Goal: Task Accomplishment & Management: Manage account settings

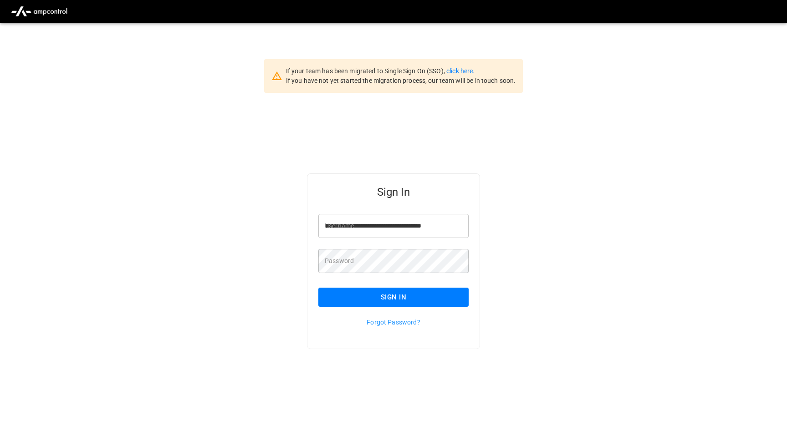
scroll to position [0, 2]
click at [352, 227] on input "**********" at bounding box center [393, 226] width 150 height 24
type input "**********"
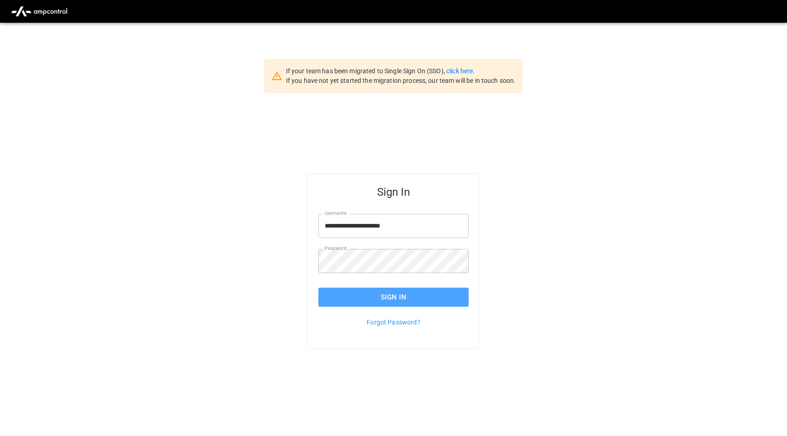
click at [369, 302] on button "Sign In" at bounding box center [393, 297] width 150 height 19
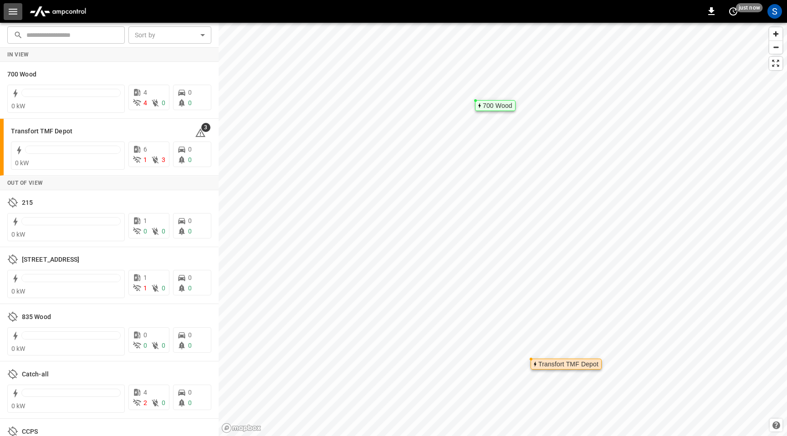
click at [13, 13] on icon "button" at bounding box center [12, 11] width 11 height 11
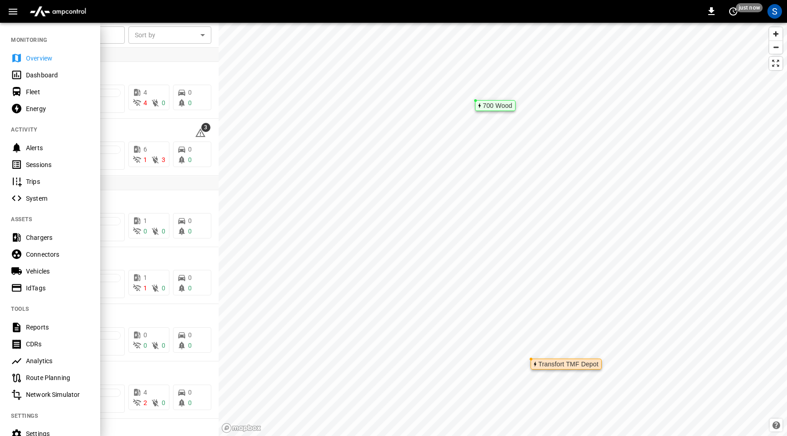
click at [43, 240] on div "Chargers" at bounding box center [57, 237] width 63 height 9
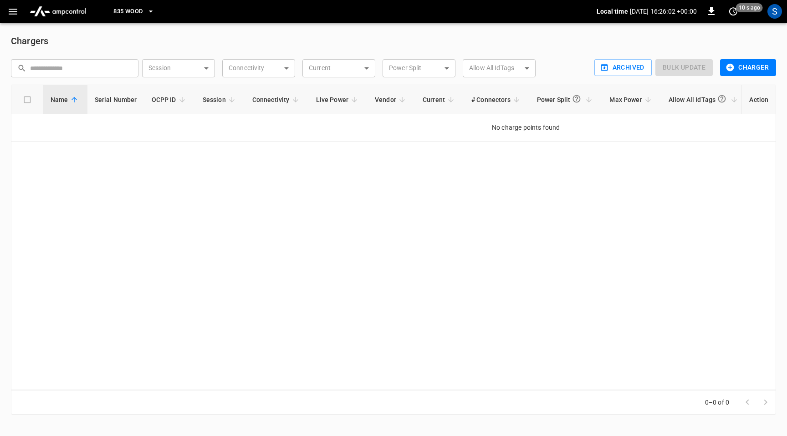
click at [138, 7] on span "835 Wood" at bounding box center [127, 11] width 29 height 10
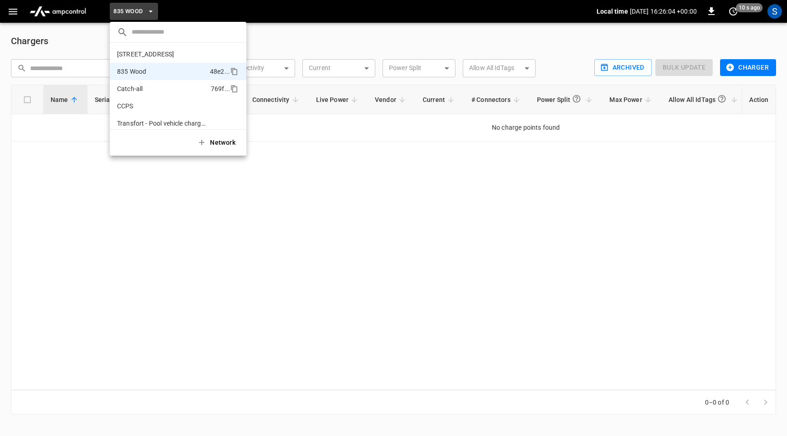
scroll to position [38, 0]
click at [148, 86] on p "Catch-all" at bounding box center [162, 86] width 90 height 9
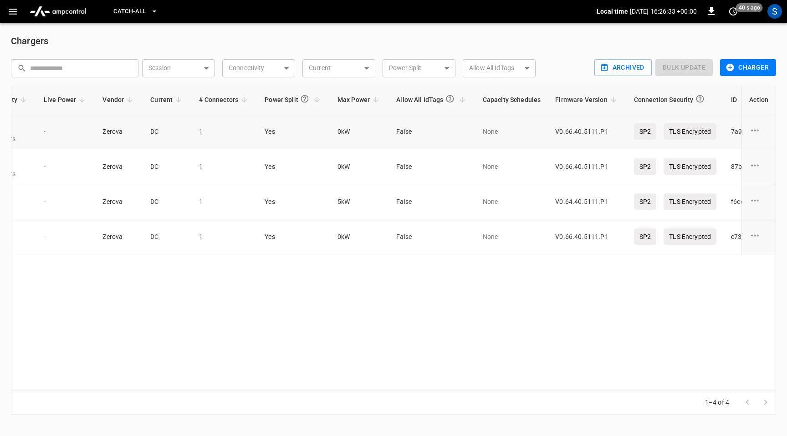
scroll to position [0, 297]
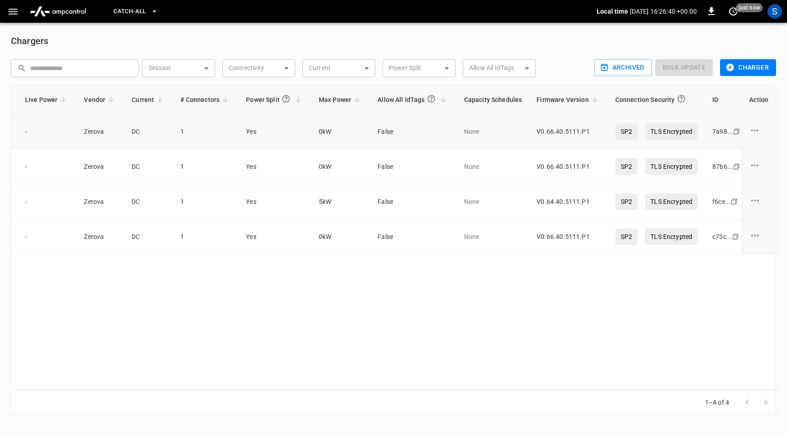
click at [759, 133] on icon "charge point options" at bounding box center [754, 130] width 11 height 11
click at [582, 307] on div at bounding box center [393, 218] width 787 height 436
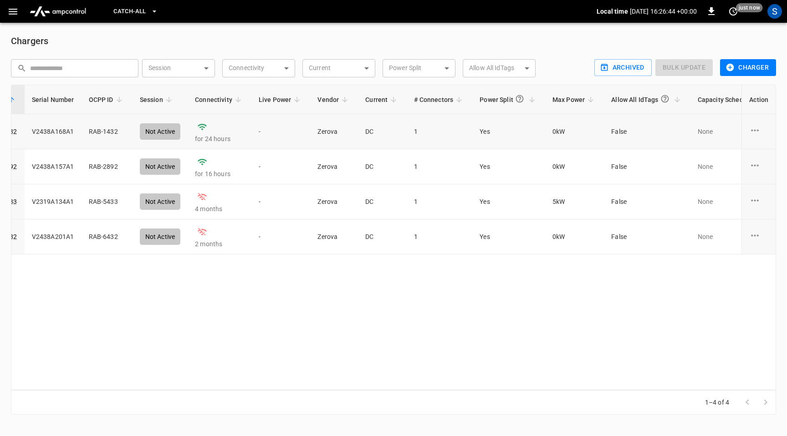
scroll to position [0, 0]
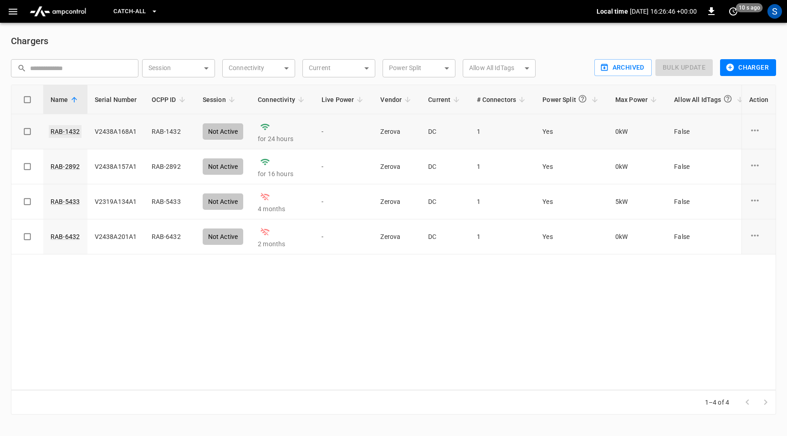
click at [61, 132] on link "RAB-1432" at bounding box center [65, 131] width 33 height 13
click at [772, 11] on div "S" at bounding box center [775, 11] width 15 height 15
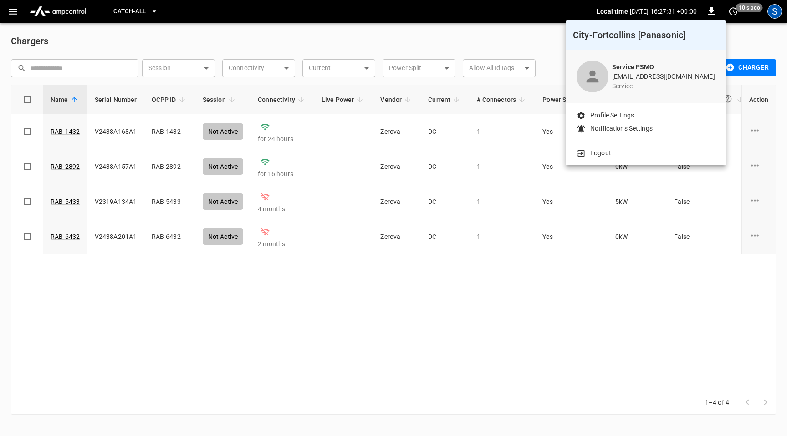
click at [605, 152] on p "Logout" at bounding box center [600, 153] width 21 height 10
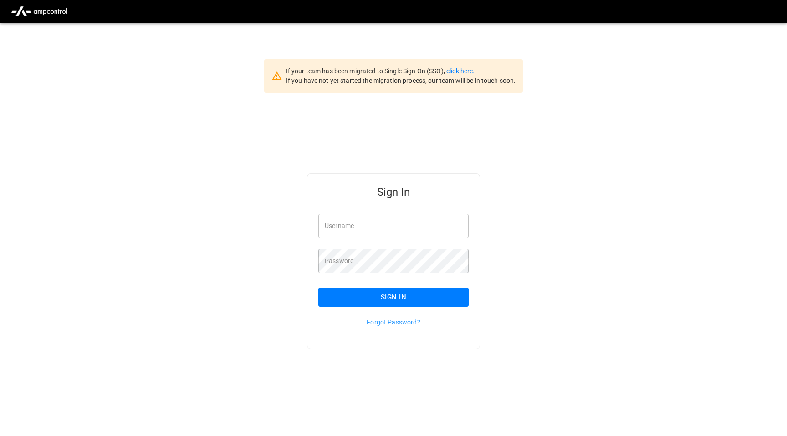
type input "**********"
click at [400, 227] on input "**********" at bounding box center [393, 226] width 150 height 24
click at [399, 227] on input "**********" at bounding box center [393, 226] width 150 height 24
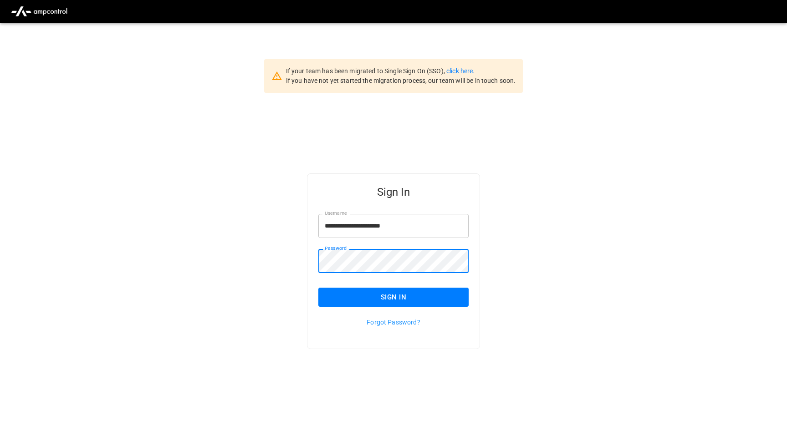
click at [386, 297] on button "Sign In" at bounding box center [393, 297] width 150 height 19
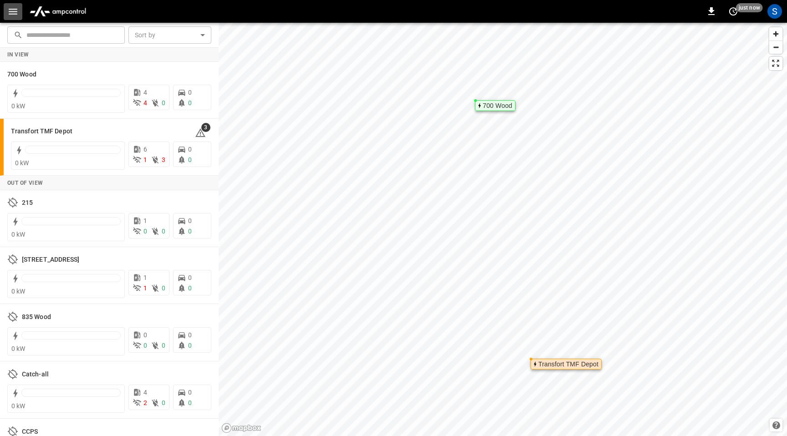
click at [5, 10] on button "button" at bounding box center [13, 11] width 19 height 17
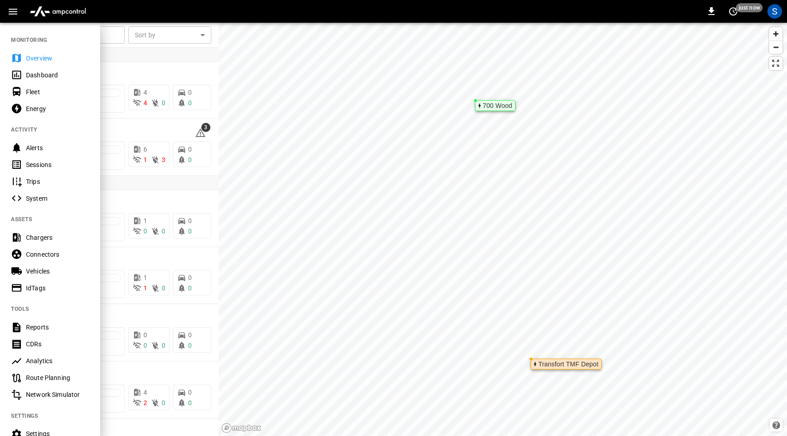
click at [41, 236] on div "Chargers" at bounding box center [57, 237] width 63 height 9
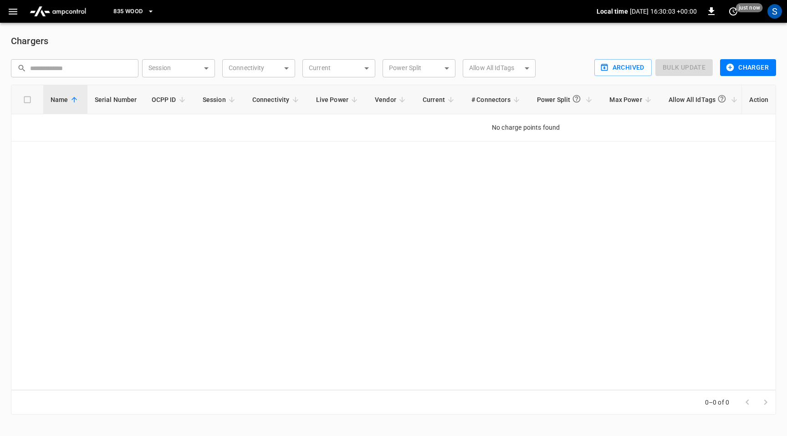
click at [128, 20] on button "835 Wood" at bounding box center [134, 12] width 48 height 18
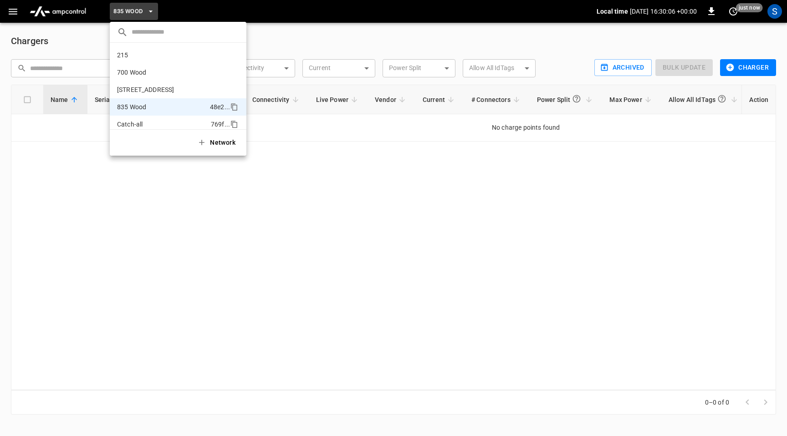
click at [144, 123] on p "Catch-all" at bounding box center [162, 124] width 90 height 9
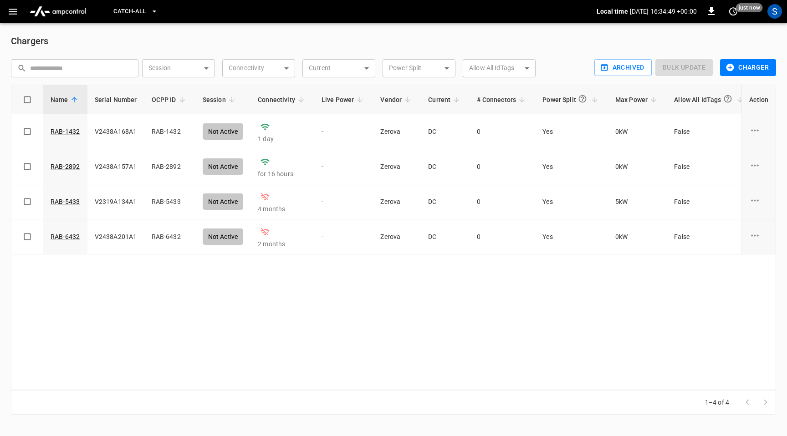
click at [72, 14] on img "menu" at bounding box center [58, 11] width 64 height 17
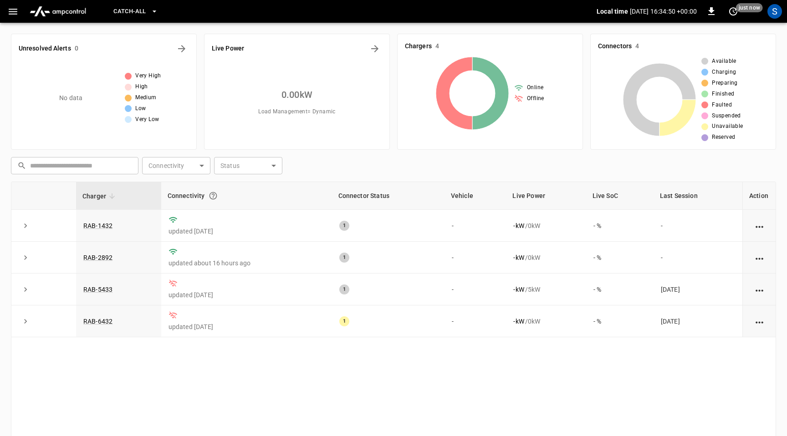
click at [137, 10] on span "Catch-all" at bounding box center [129, 11] width 32 height 10
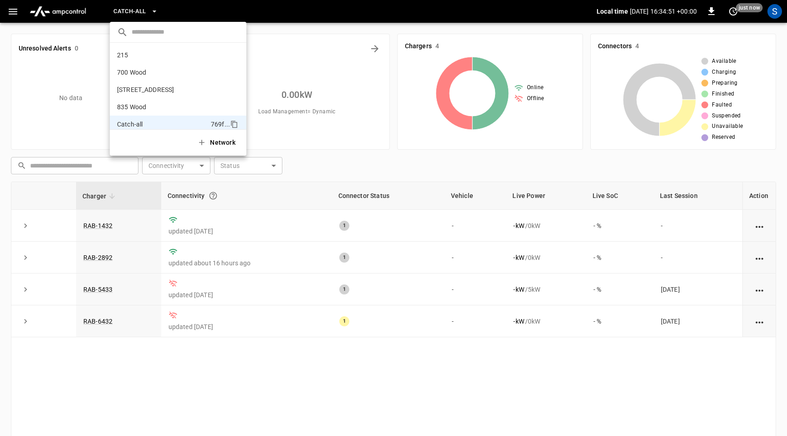
scroll to position [67, 0]
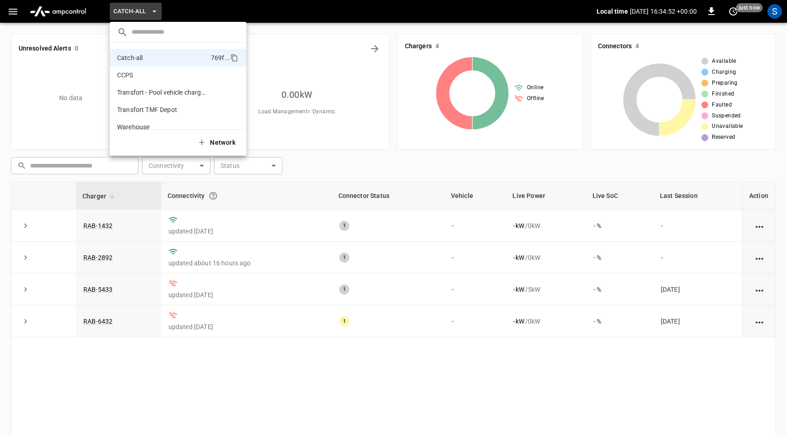
click at [6, 14] on div at bounding box center [393, 218] width 787 height 436
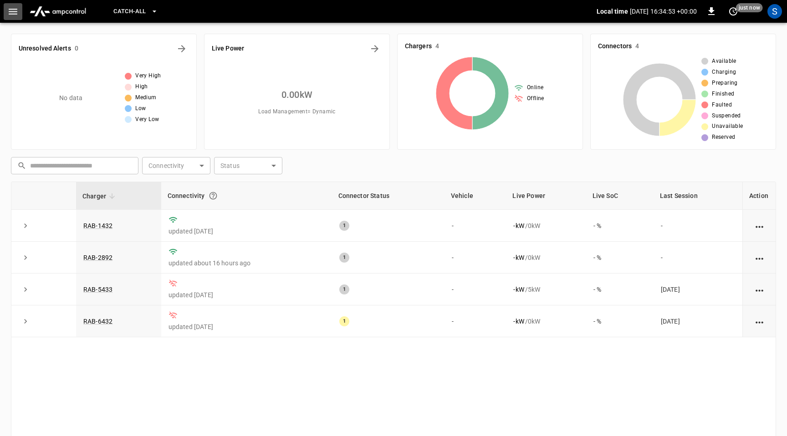
click at [5, 12] on button "button" at bounding box center [13, 11] width 19 height 17
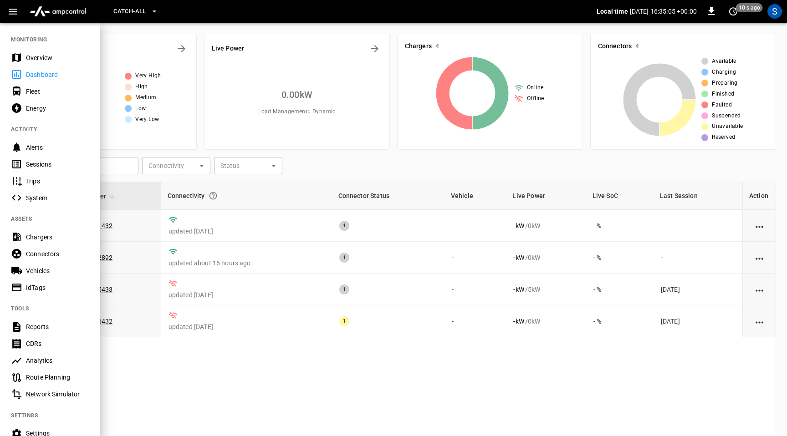
scroll to position [0, 0]
click at [44, 200] on div "System" at bounding box center [57, 198] width 63 height 9
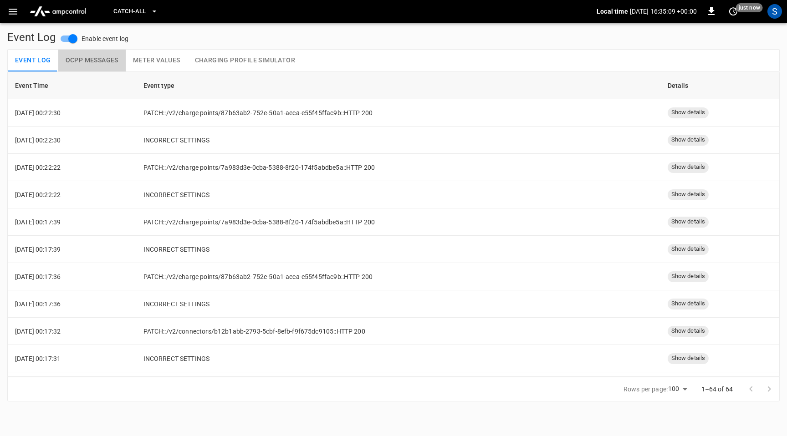
click at [95, 63] on button "OCPP Messages" at bounding box center [91, 61] width 67 height 22
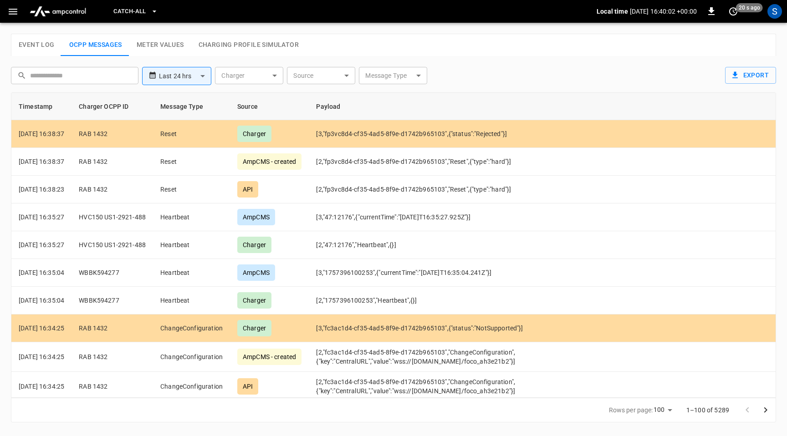
click at [6, 13] on button "button" at bounding box center [13, 11] width 19 height 17
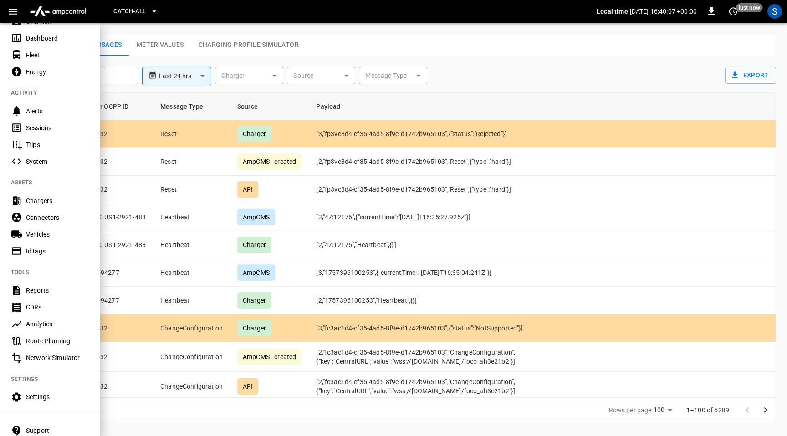
scroll to position [41, 0]
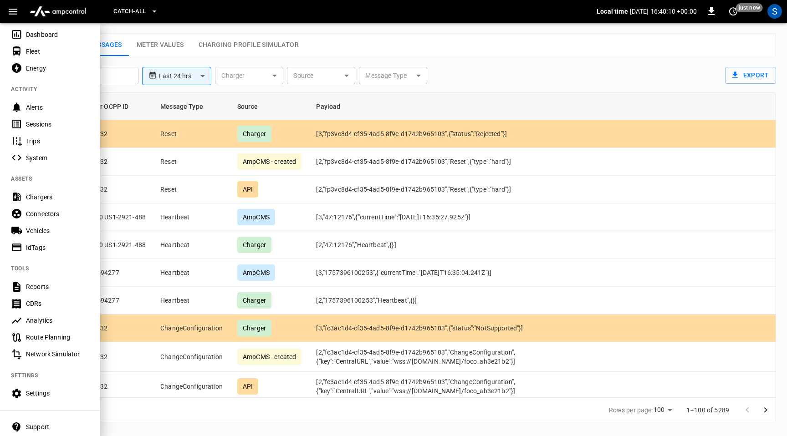
click at [43, 201] on div "Chargers" at bounding box center [57, 197] width 63 height 9
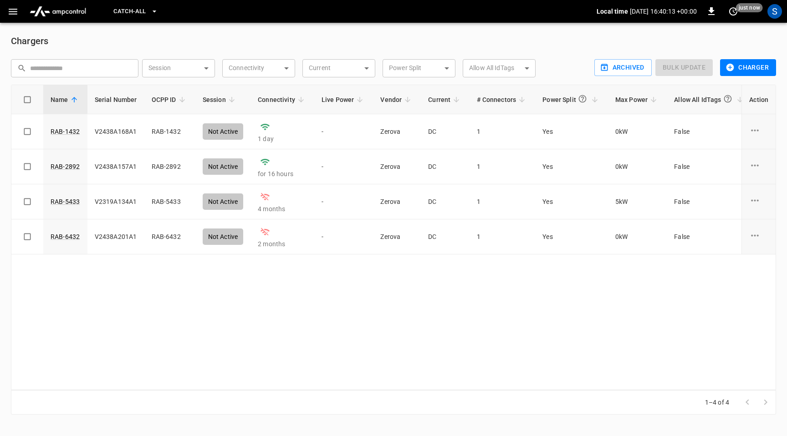
click at [747, 62] on button "Charger" at bounding box center [748, 67] width 56 height 17
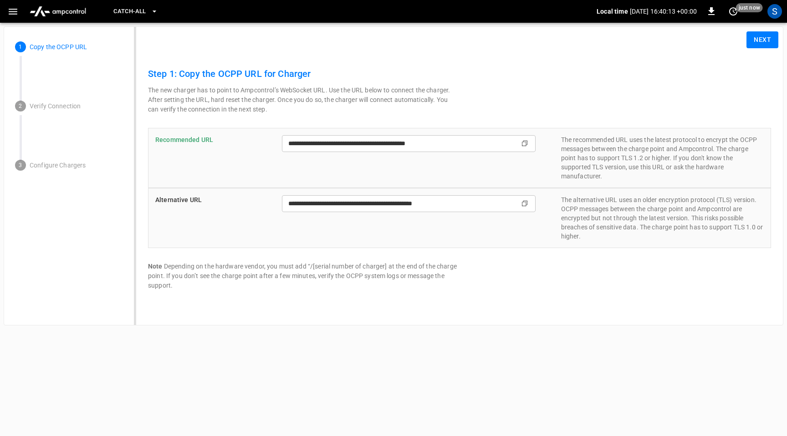
type input "**********"
click at [524, 141] on icon "copy" at bounding box center [524, 143] width 5 height 5
click at [525, 203] on icon "Copy" at bounding box center [524, 203] width 7 height 7
click at [14, 9] on icon "button" at bounding box center [13, 12] width 9 height 6
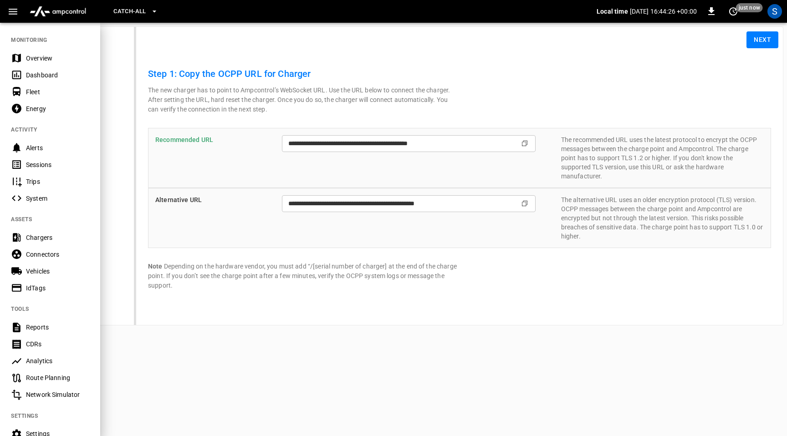
click at [43, 240] on div "Chargers" at bounding box center [57, 237] width 63 height 9
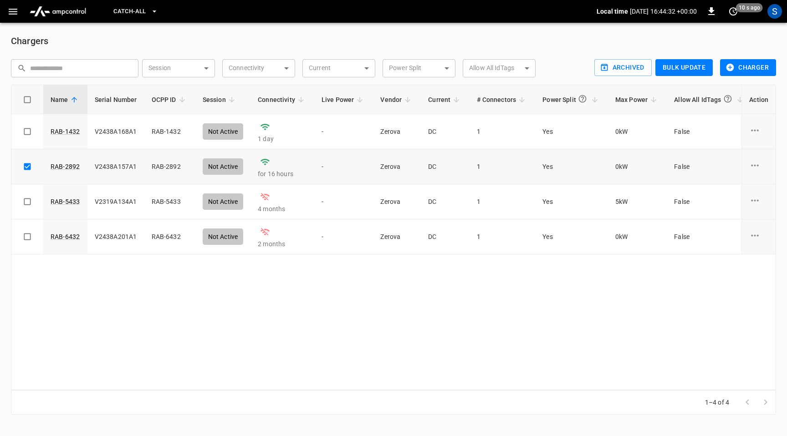
click at [102, 165] on td "V2438A157A1" at bounding box center [115, 166] width 57 height 35
click at [62, 166] on link "RAB-2892" at bounding box center [65, 166] width 33 height 13
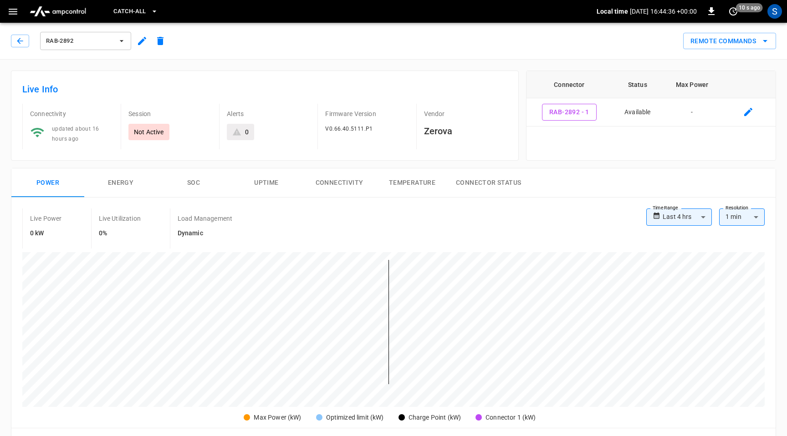
click at [711, 34] on button "Remote Commands" at bounding box center [729, 41] width 93 height 17
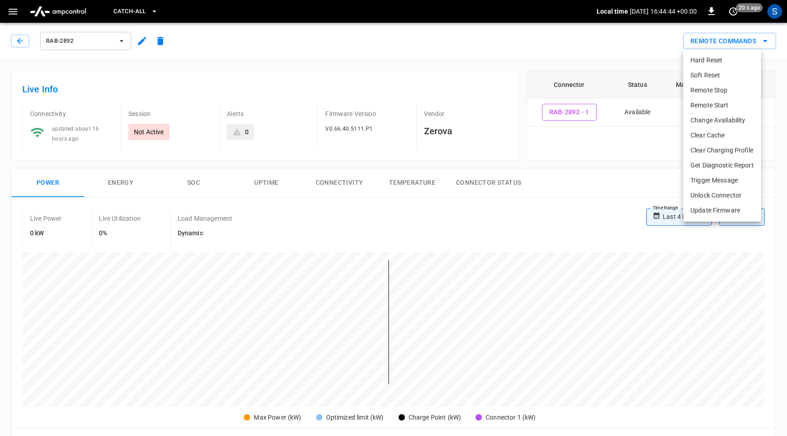
click at [511, 58] on div at bounding box center [393, 218] width 787 height 436
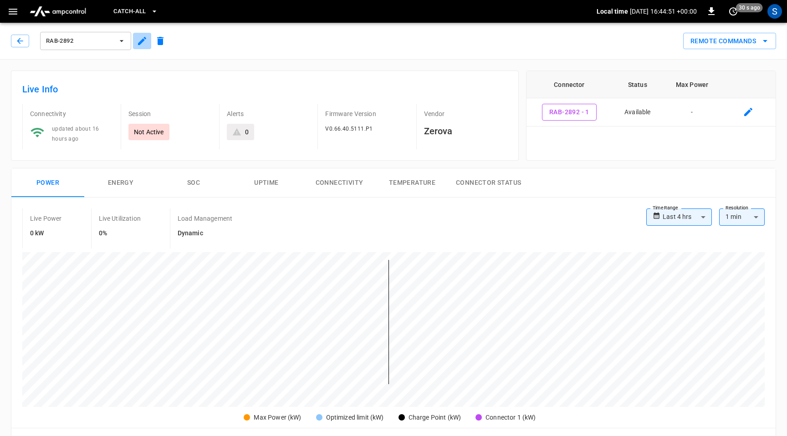
click at [148, 37] on button "button" at bounding box center [142, 41] width 18 height 16
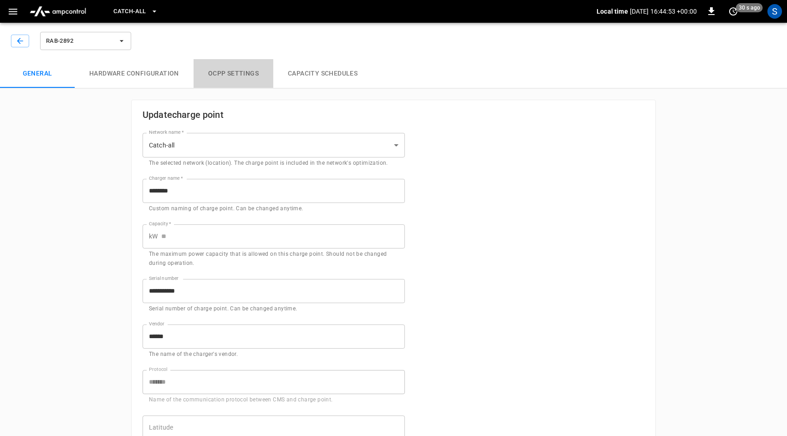
click at [244, 76] on button "OCPP settings" at bounding box center [234, 73] width 80 height 29
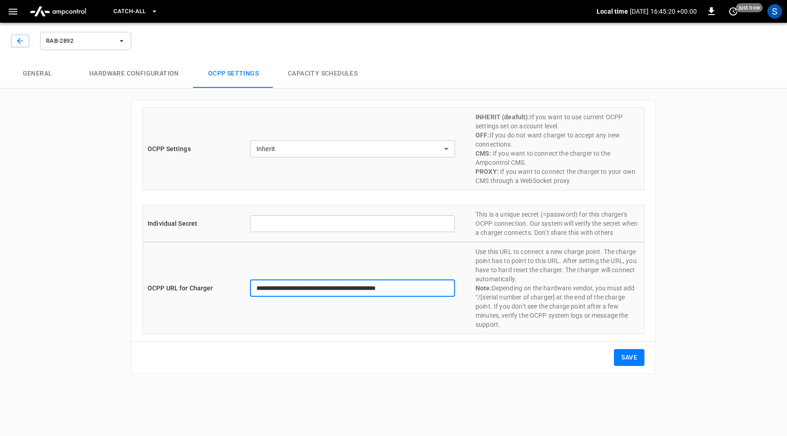
drag, startPoint x: 441, startPoint y: 287, endPoint x: 254, endPoint y: 290, distance: 187.7
click at [254, 290] on input "**********" at bounding box center [352, 288] width 205 height 17
click at [282, 286] on input "**********" at bounding box center [352, 288] width 205 height 17
click at [283, 286] on input "**********" at bounding box center [352, 288] width 205 height 17
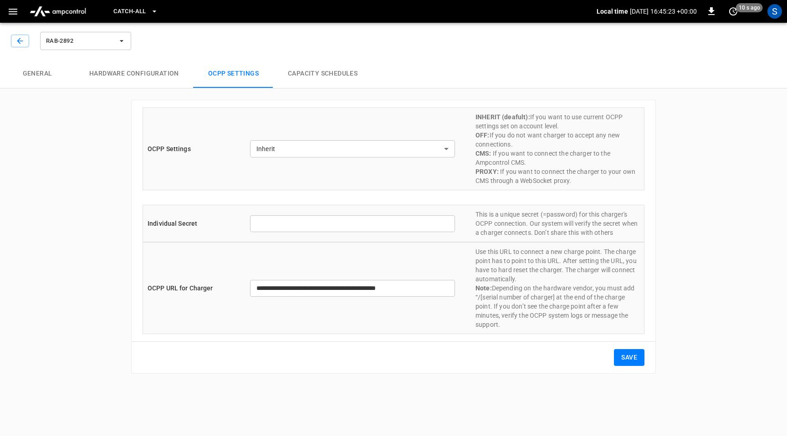
click at [300, 271] on div "**********" at bounding box center [394, 288] width 502 height 92
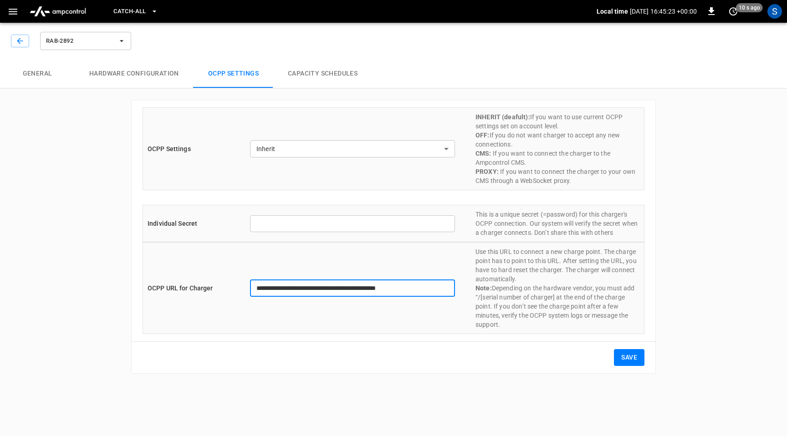
click at [291, 294] on input "**********" at bounding box center [352, 288] width 205 height 17
click at [292, 291] on input "**********" at bounding box center [352, 288] width 205 height 17
click at [293, 291] on input "**********" at bounding box center [352, 288] width 205 height 17
click at [277, 224] on input "text" at bounding box center [352, 223] width 205 height 17
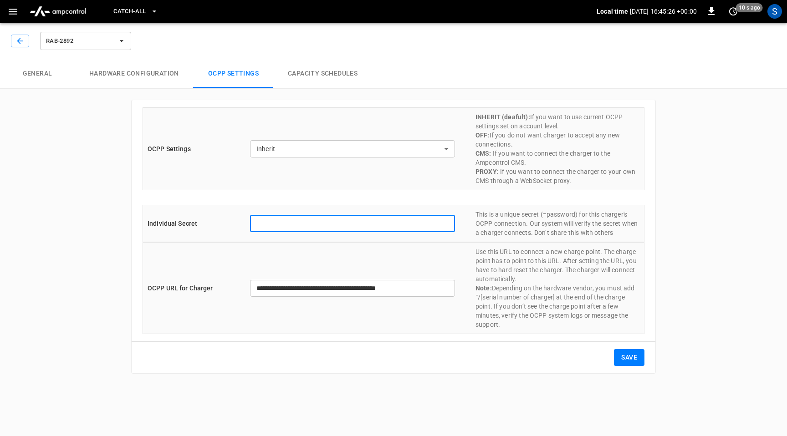
click at [280, 224] on input "text" at bounding box center [352, 223] width 205 height 17
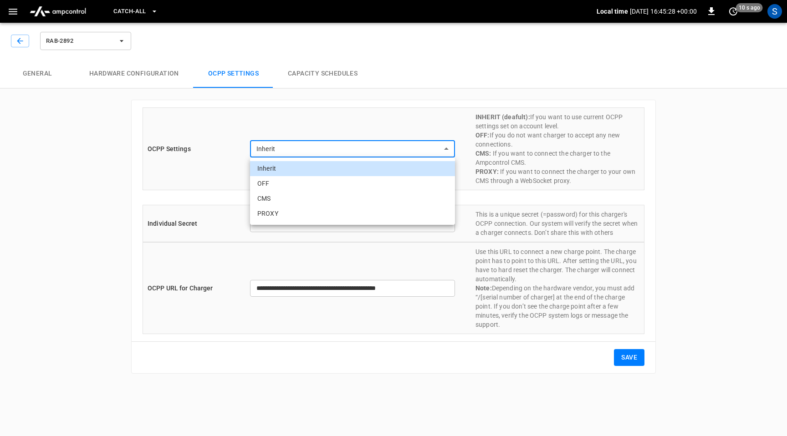
click at [302, 149] on body "**********" at bounding box center [393, 192] width 787 height 385
click at [189, 200] on div at bounding box center [393, 218] width 787 height 436
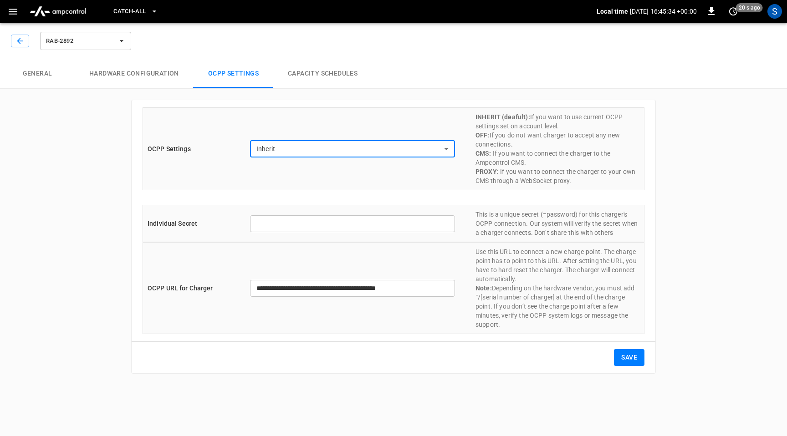
click at [133, 75] on button "Hardware configuration" at bounding box center [134, 73] width 119 height 29
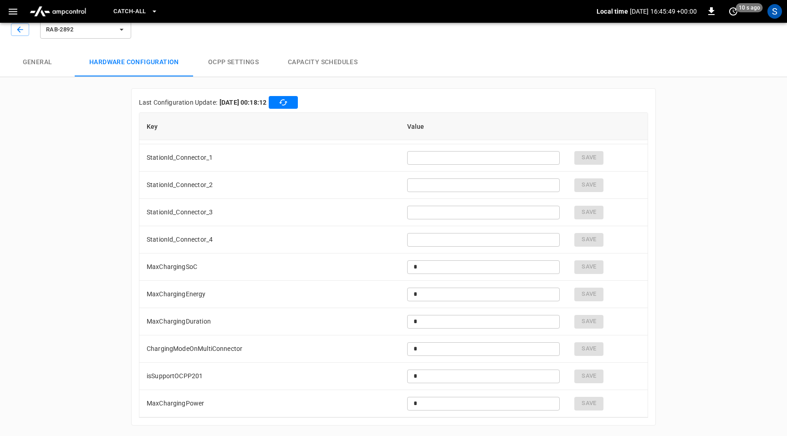
scroll to position [1118, 0]
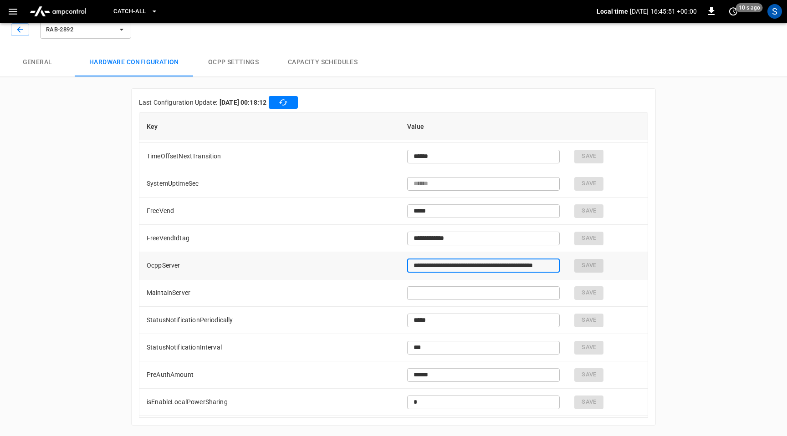
click at [476, 267] on input "**********" at bounding box center [483, 265] width 153 height 17
paste input "text"
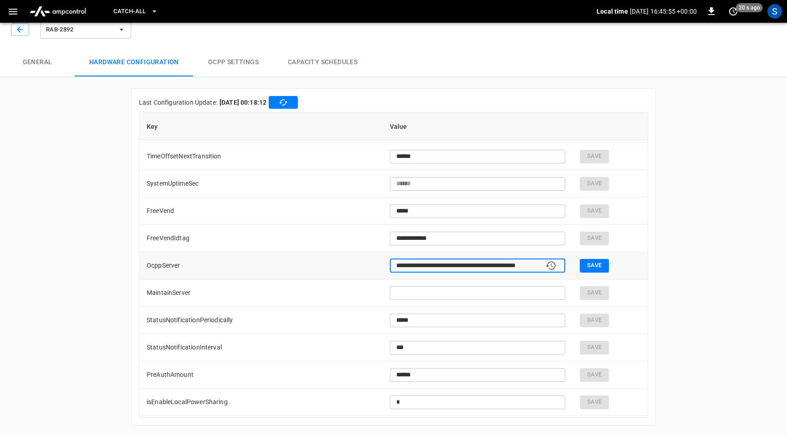
paste input "text"
type input "**********"
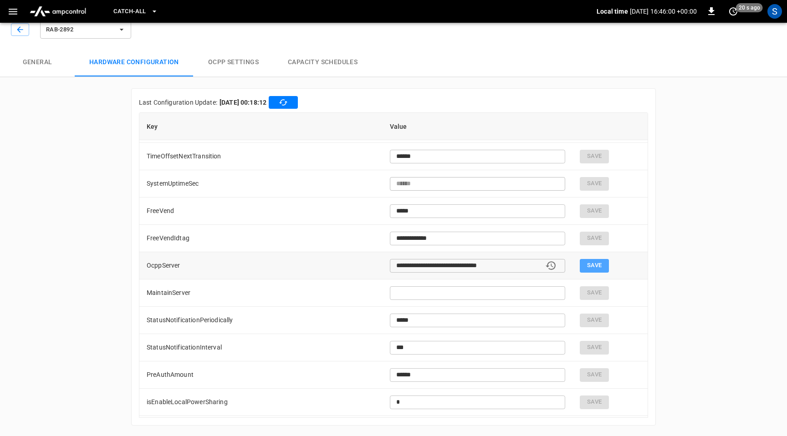
click at [594, 266] on button "Save" at bounding box center [594, 266] width 29 height 14
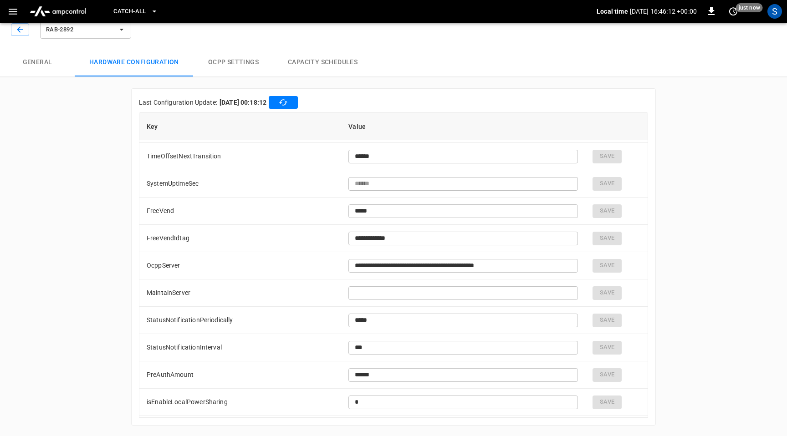
scroll to position [0, 0]
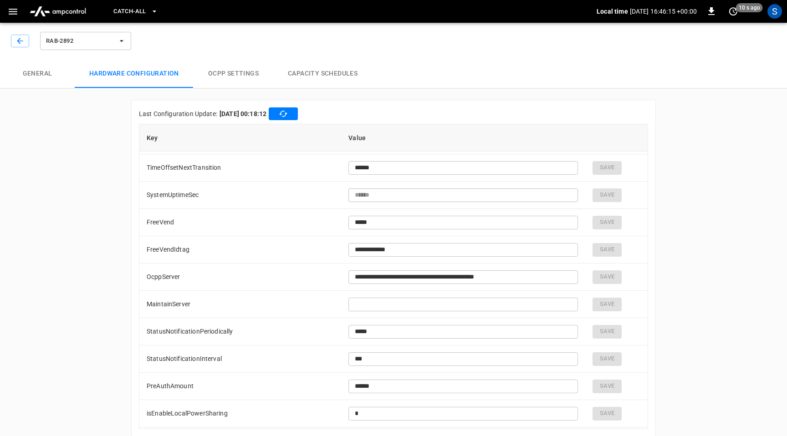
click at [13, 12] on icon "button" at bounding box center [12, 11] width 11 height 11
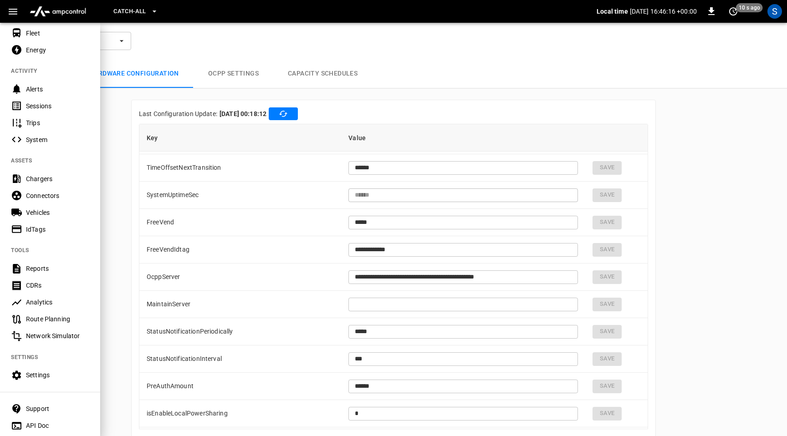
scroll to position [84, 0]
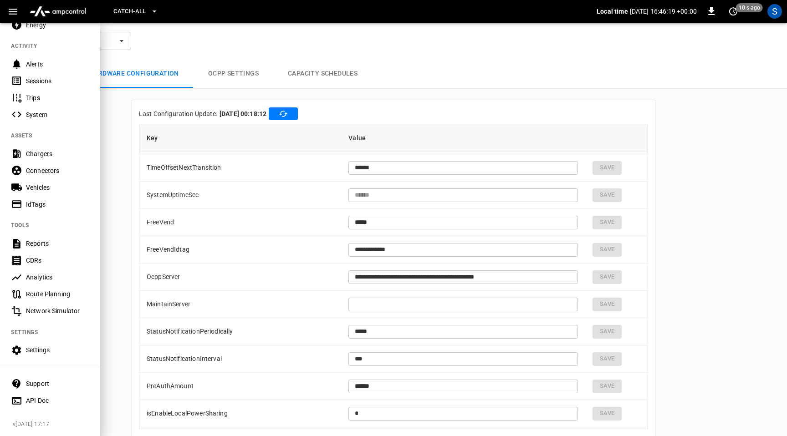
click at [37, 115] on div "System" at bounding box center [57, 114] width 63 height 9
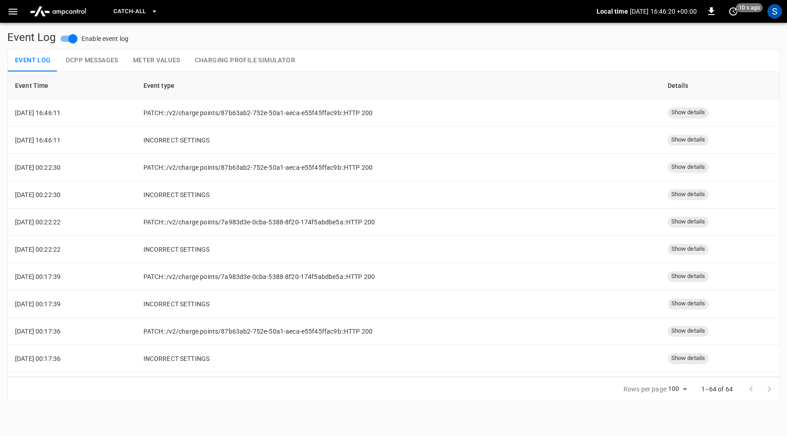
click at [86, 59] on button "OCPP Messages" at bounding box center [91, 61] width 67 height 22
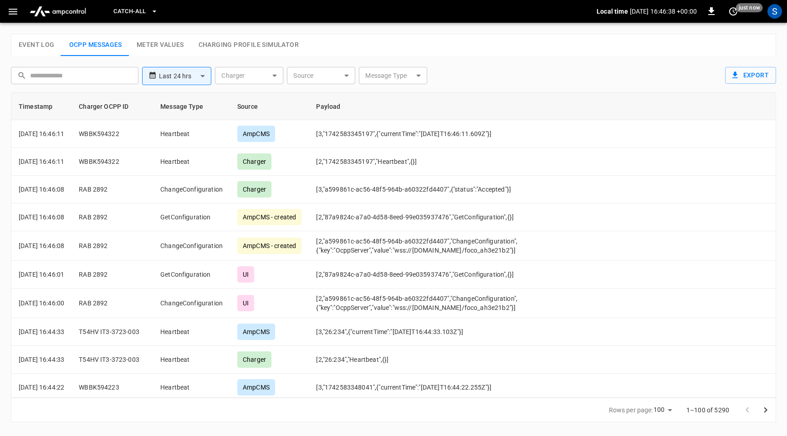
click at [14, 11] on icon "button" at bounding box center [13, 12] width 9 height 6
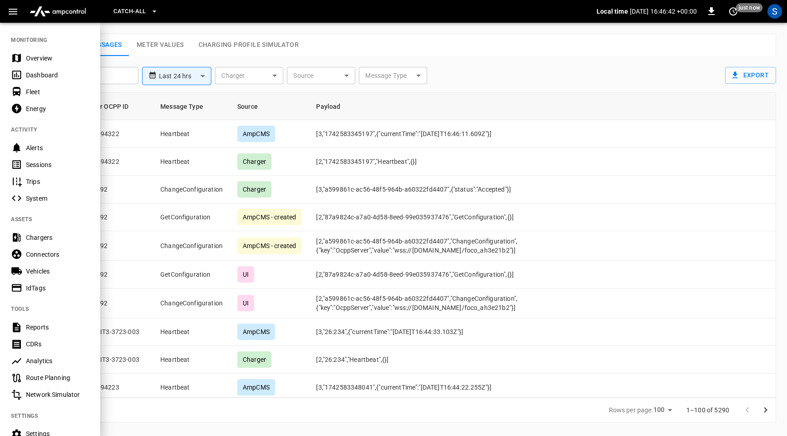
click at [38, 237] on div "Chargers" at bounding box center [57, 237] width 63 height 9
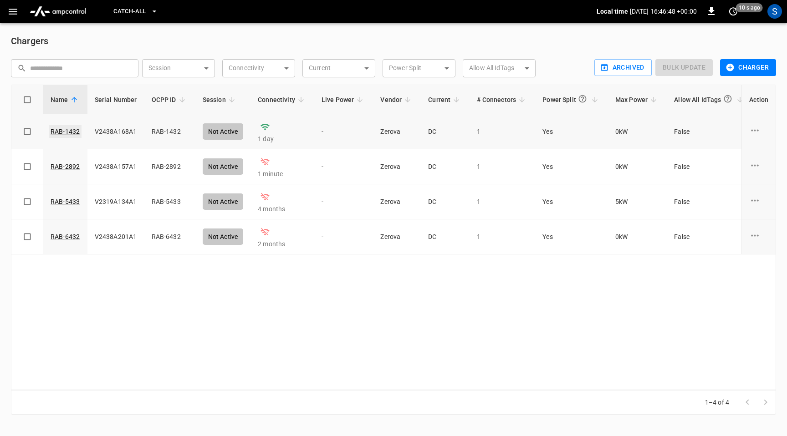
click at [60, 132] on link "RAB-1432" at bounding box center [65, 131] width 33 height 13
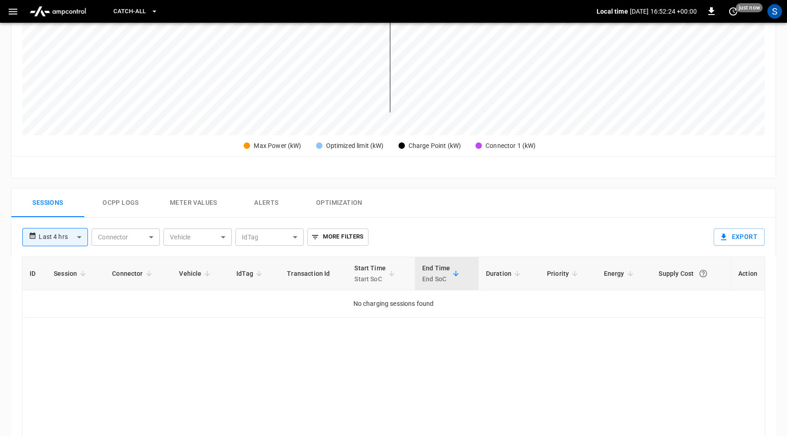
scroll to position [277, 0]
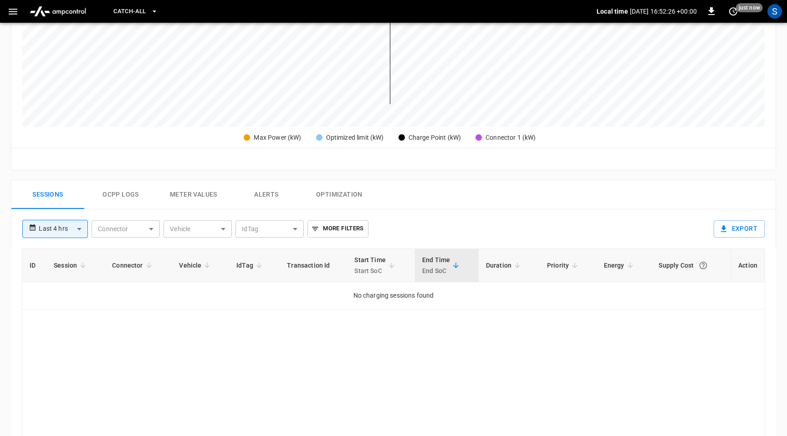
click at [130, 193] on button "Ocpp logs" at bounding box center [120, 194] width 73 height 29
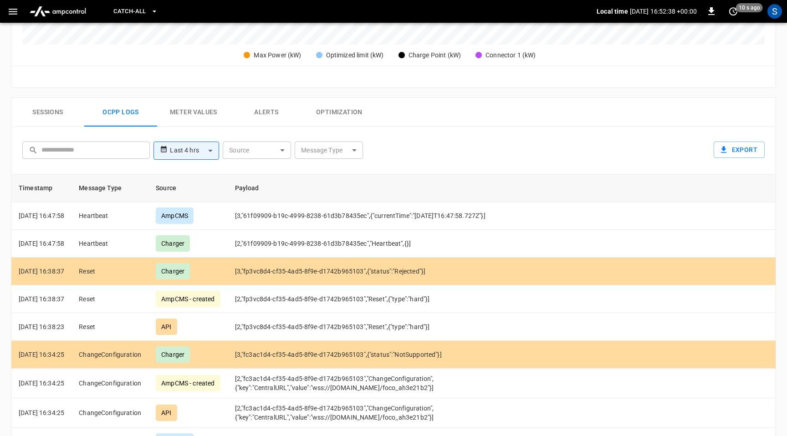
scroll to position [0, 0]
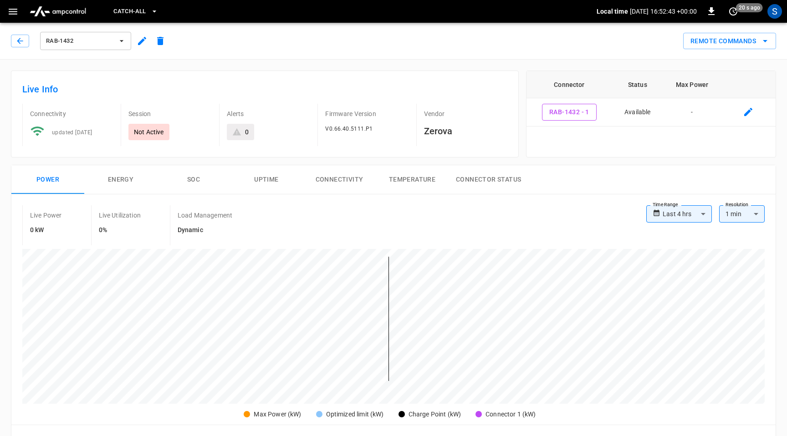
click at [7, 13] on icon "button" at bounding box center [12, 11] width 11 height 11
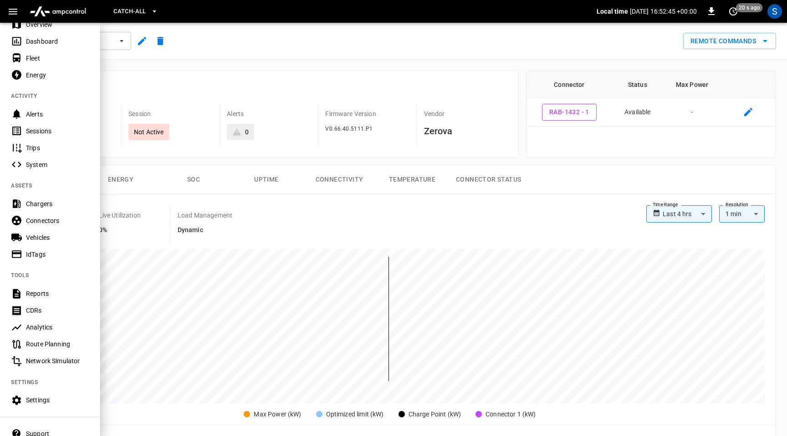
scroll to position [33, 0]
click at [46, 208] on div "Chargers" at bounding box center [57, 204] width 63 height 9
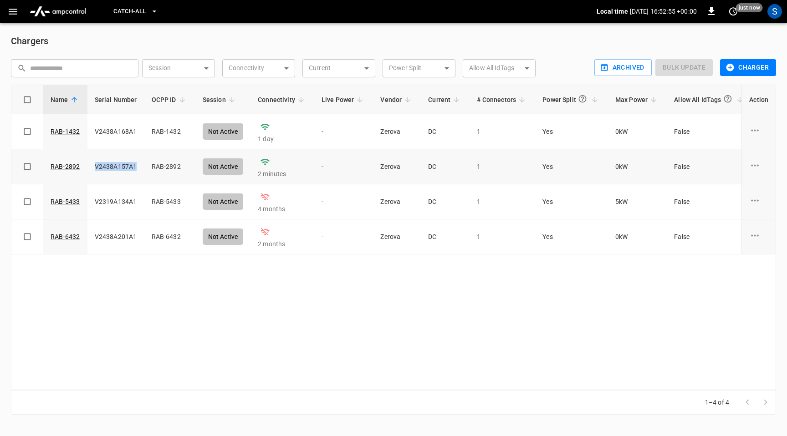
drag, startPoint x: 135, startPoint y: 169, endPoint x: 92, endPoint y: 169, distance: 43.7
click at [92, 169] on td "V2438A157A1" at bounding box center [115, 166] width 57 height 35
copy td "V2438A157A1"
click at [62, 167] on link "RAB-2892" at bounding box center [65, 166] width 33 height 13
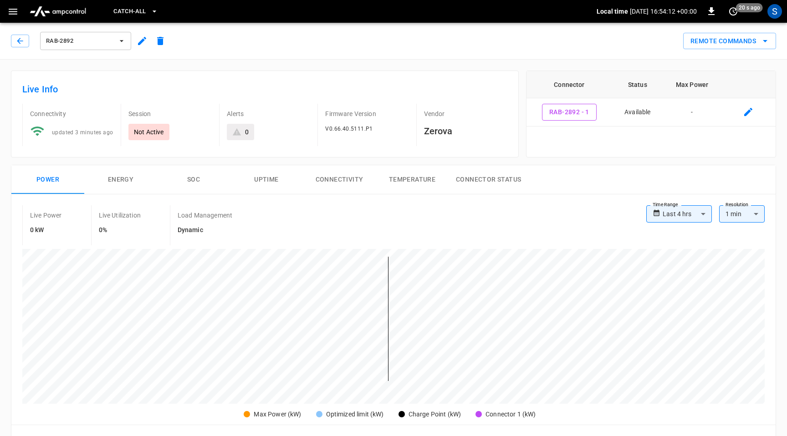
click at [143, 40] on icon "button" at bounding box center [142, 41] width 8 height 8
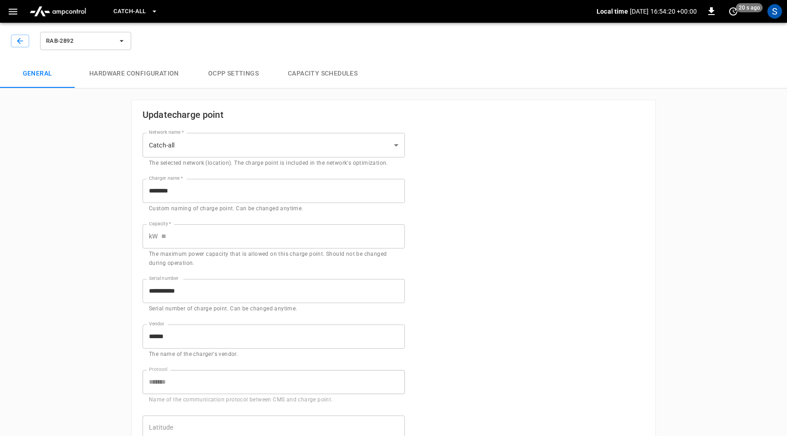
click at [241, 73] on button "OCPP settings" at bounding box center [234, 73] width 80 height 29
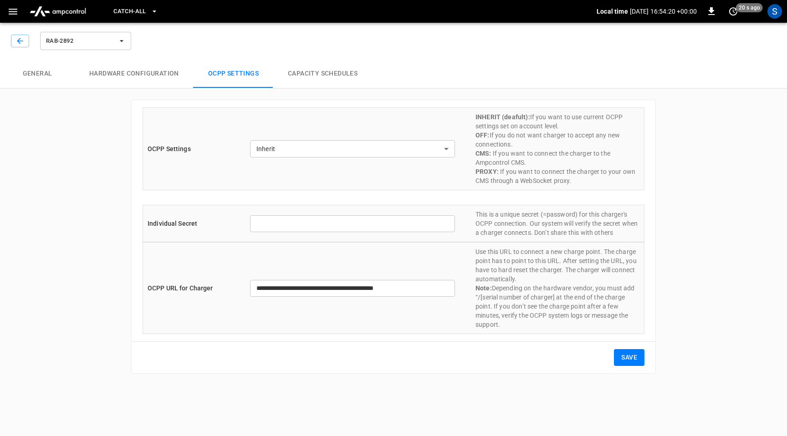
type input "**********"
click at [318, 77] on button "Capacity Schedules" at bounding box center [322, 73] width 99 height 29
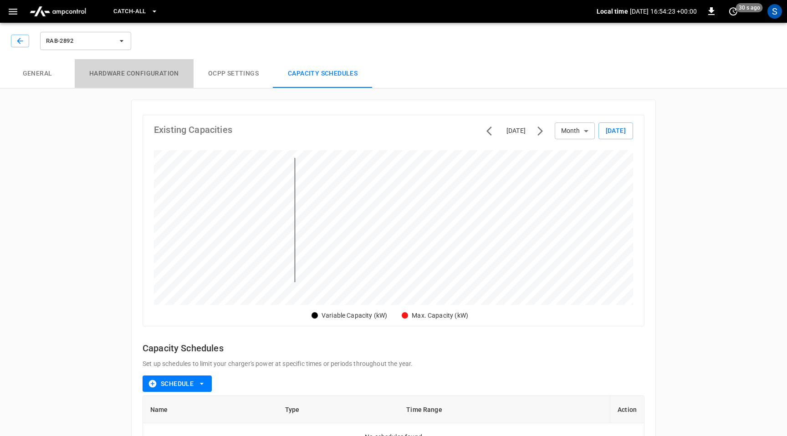
click at [129, 69] on button "Hardware configuration" at bounding box center [134, 73] width 119 height 29
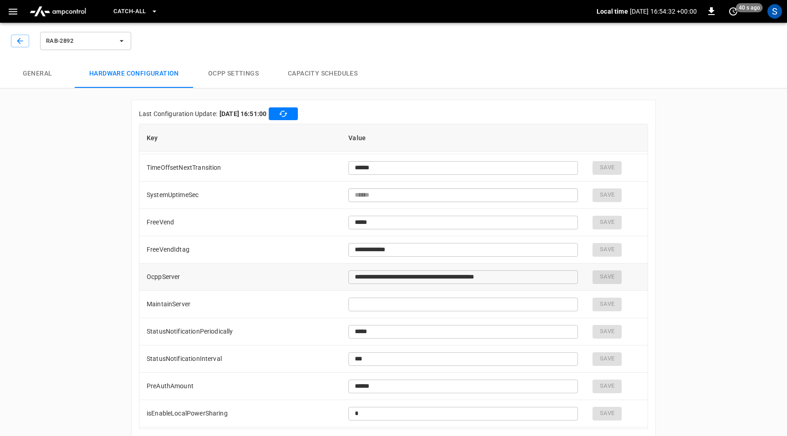
click at [450, 277] on input "**********" at bounding box center [426, 277] width 157 height 17
paste input "text"
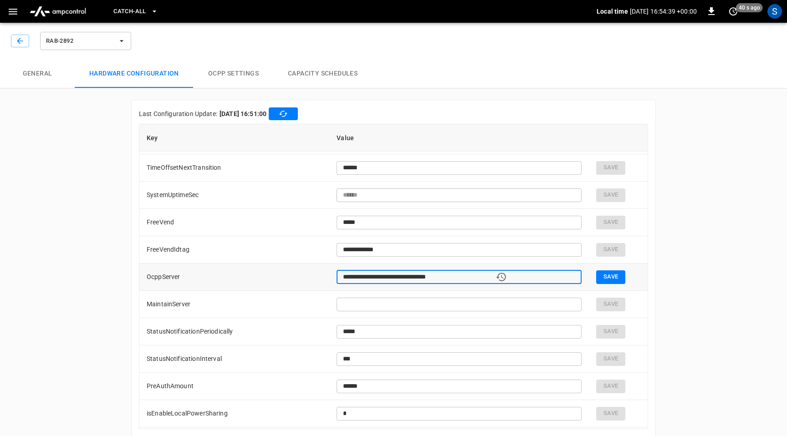
type input "**********"
click at [596, 276] on button "Save" at bounding box center [610, 278] width 29 height 14
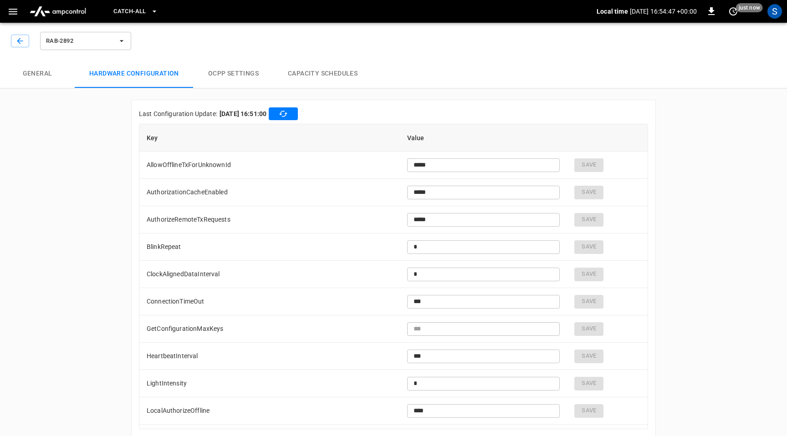
click at [18, 17] on button "button" at bounding box center [13, 11] width 19 height 17
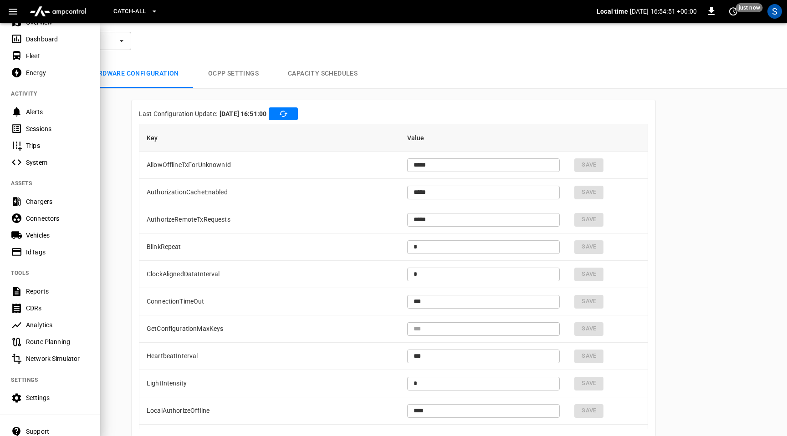
scroll to position [35, 0]
click at [42, 166] on div "System" at bounding box center [57, 163] width 63 height 9
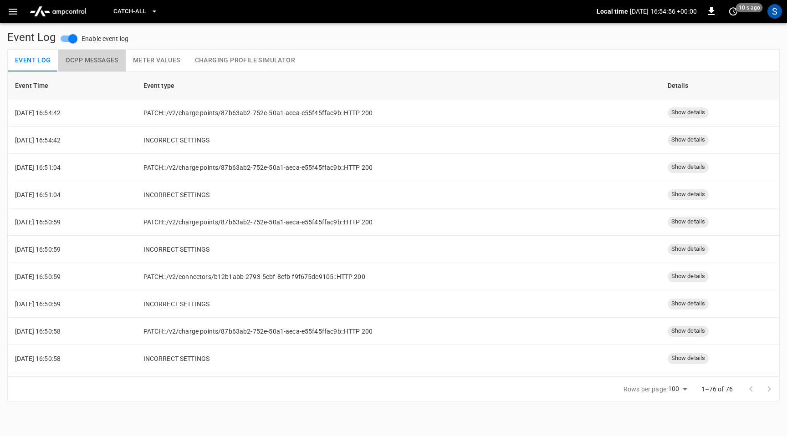
click at [110, 62] on button "OCPP Messages" at bounding box center [91, 61] width 67 height 22
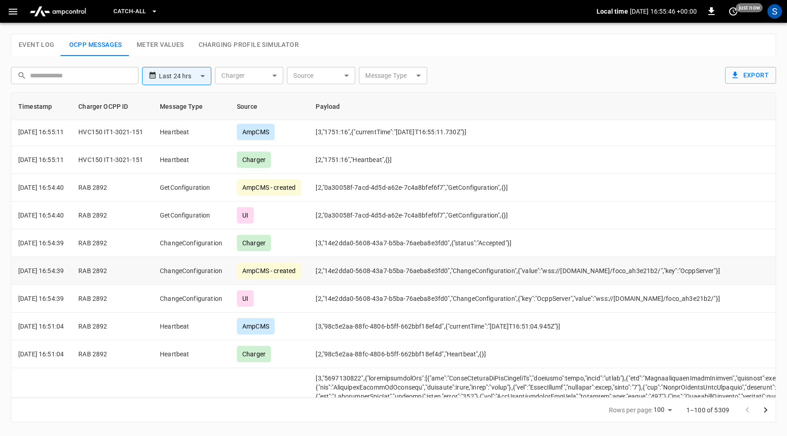
scroll to position [0, 0]
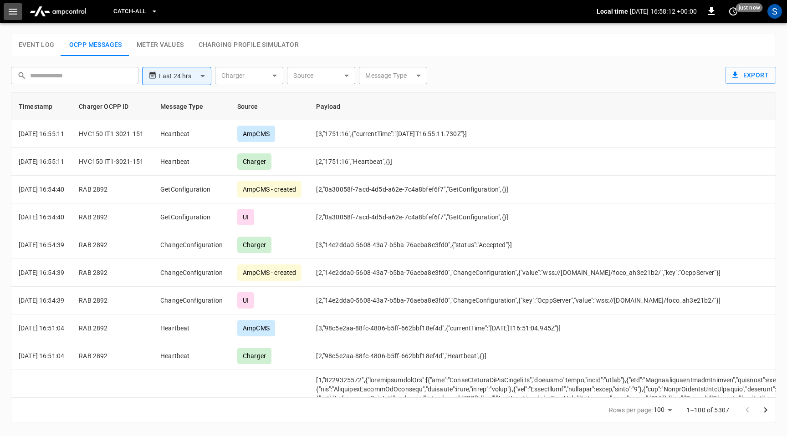
click at [13, 13] on icon "button" at bounding box center [12, 11] width 11 height 11
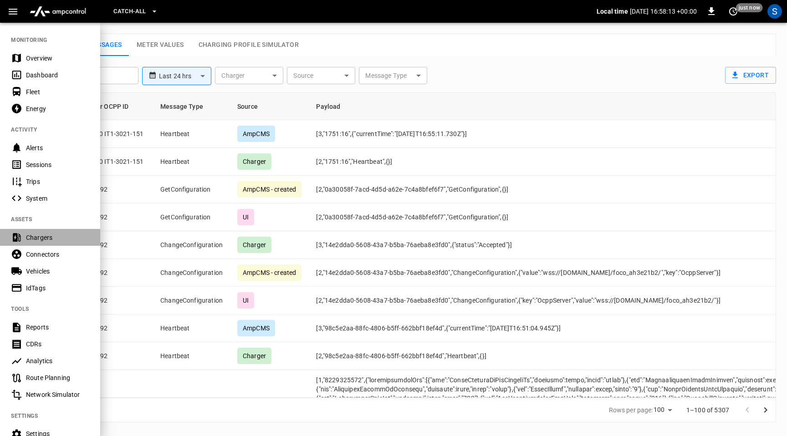
click at [45, 239] on div "Chargers" at bounding box center [57, 237] width 63 height 9
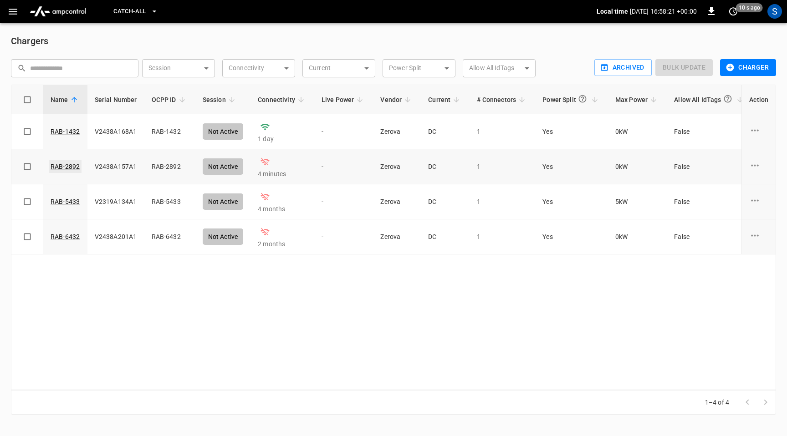
click at [67, 166] on link "RAB-2892" at bounding box center [65, 166] width 33 height 13
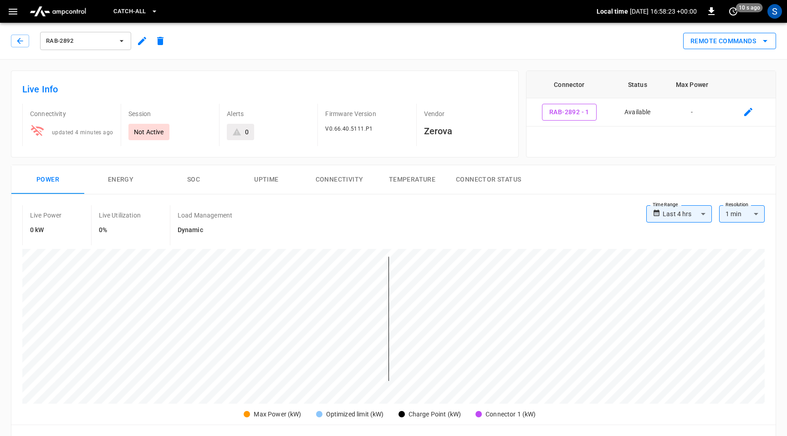
click at [745, 44] on button "Remote Commands" at bounding box center [729, 41] width 93 height 17
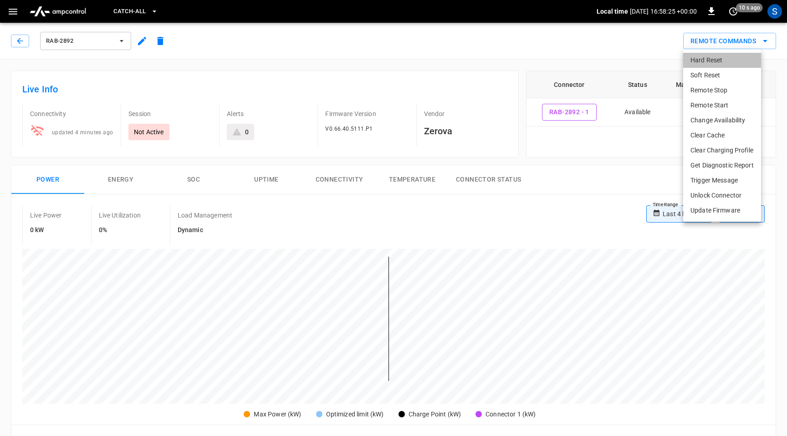
click at [715, 61] on li "Hard Reset" at bounding box center [722, 60] width 78 height 15
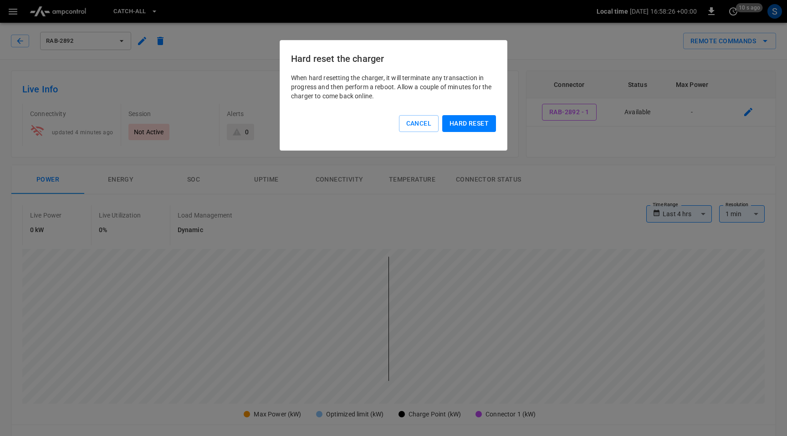
click at [474, 124] on button "Hard reset" at bounding box center [469, 123] width 54 height 17
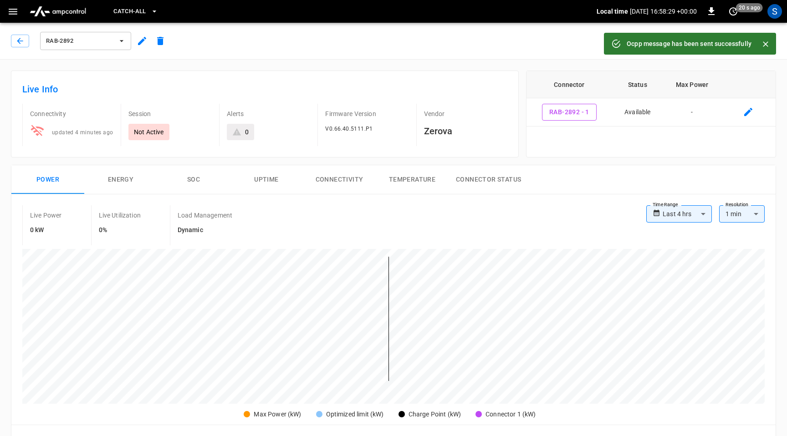
click at [8, 15] on icon "button" at bounding box center [12, 11] width 11 height 11
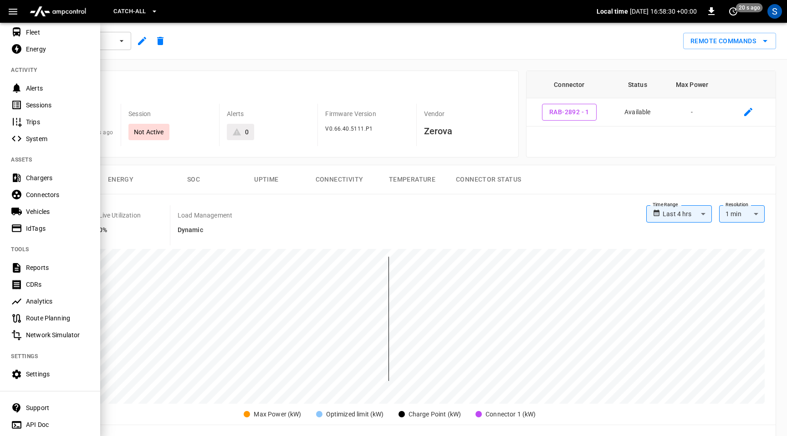
scroll to position [84, 0]
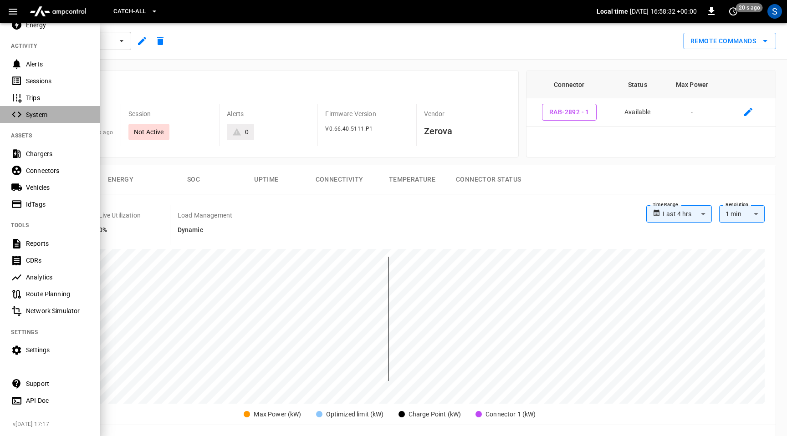
click at [37, 108] on div "System" at bounding box center [50, 114] width 100 height 17
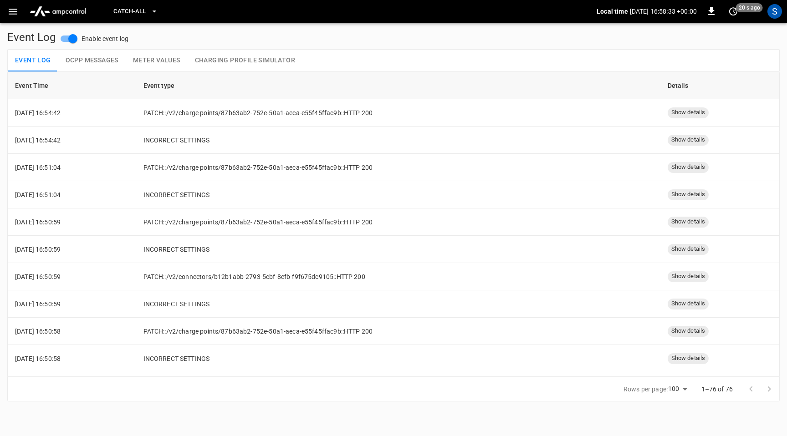
click at [97, 56] on button "OCPP Messages" at bounding box center [91, 61] width 67 height 22
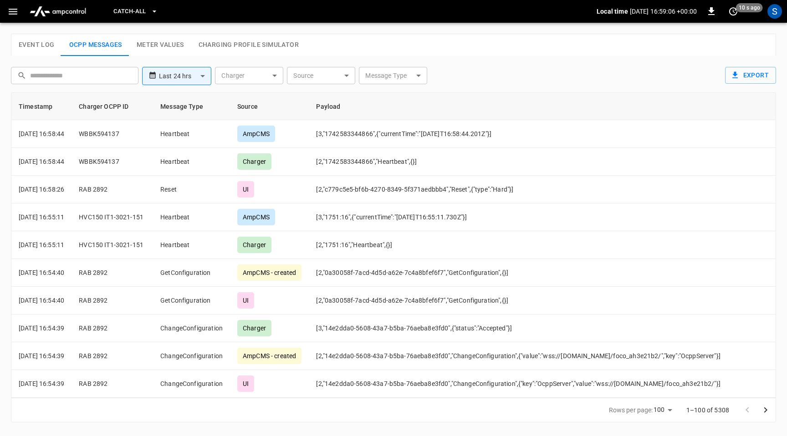
click at [15, 11] on icon "button" at bounding box center [13, 12] width 9 height 6
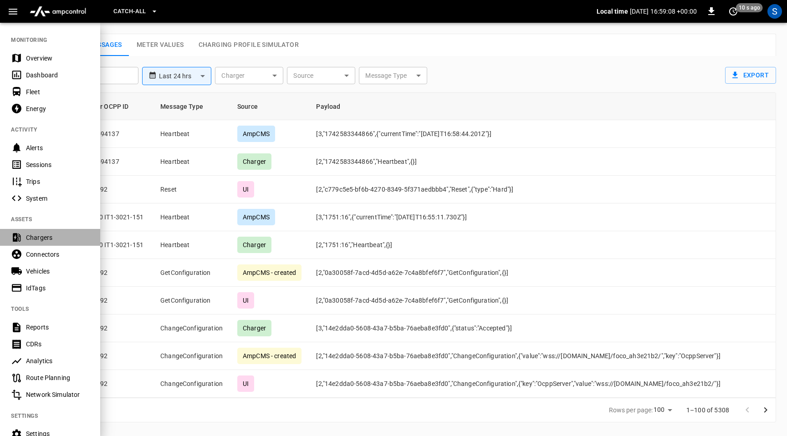
click at [46, 241] on div "Chargers" at bounding box center [57, 237] width 63 height 9
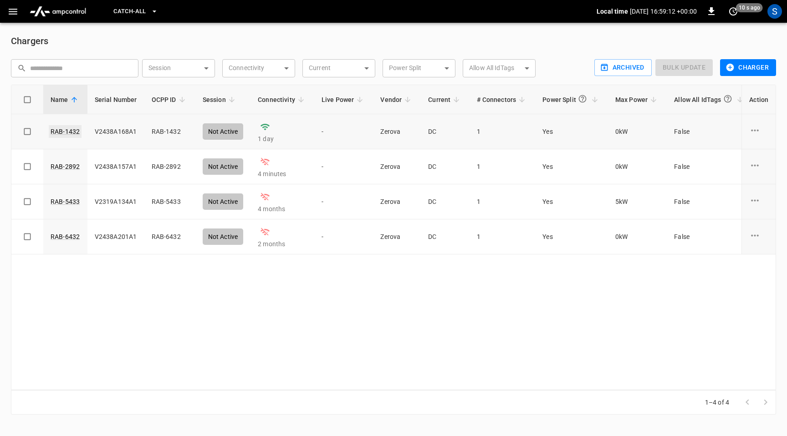
click at [64, 132] on link "RAB-1432" at bounding box center [65, 131] width 33 height 13
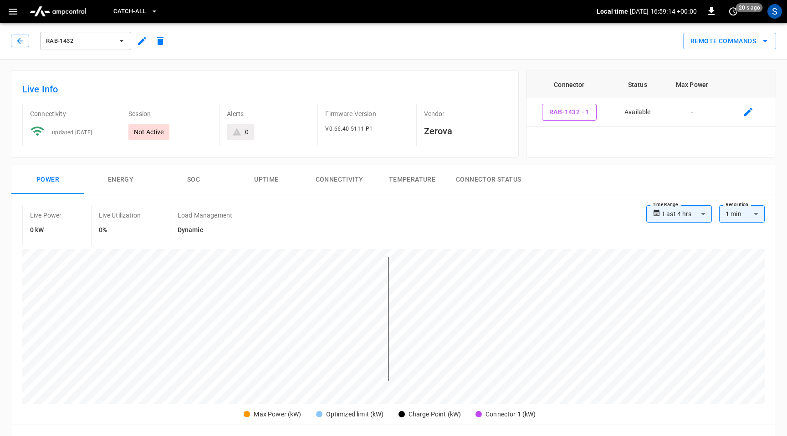
click at [139, 40] on icon "button" at bounding box center [142, 41] width 11 height 11
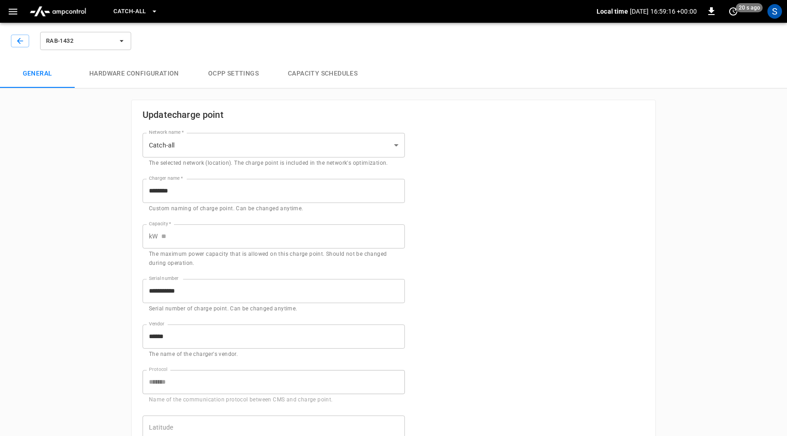
click at [222, 75] on button "OCPP settings" at bounding box center [234, 73] width 80 height 29
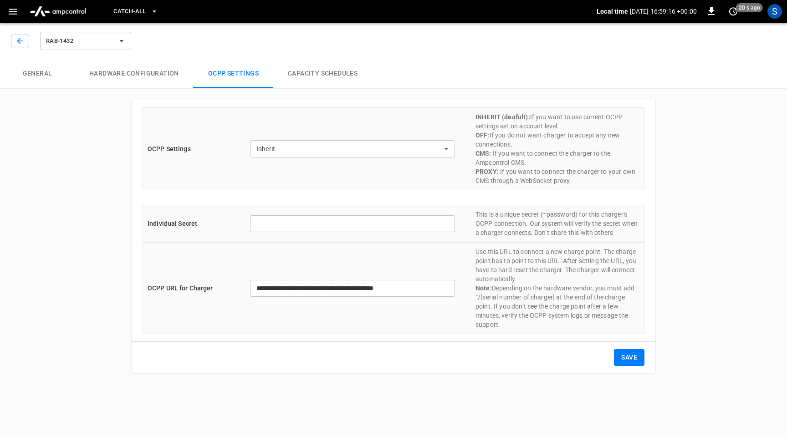
type input "**********"
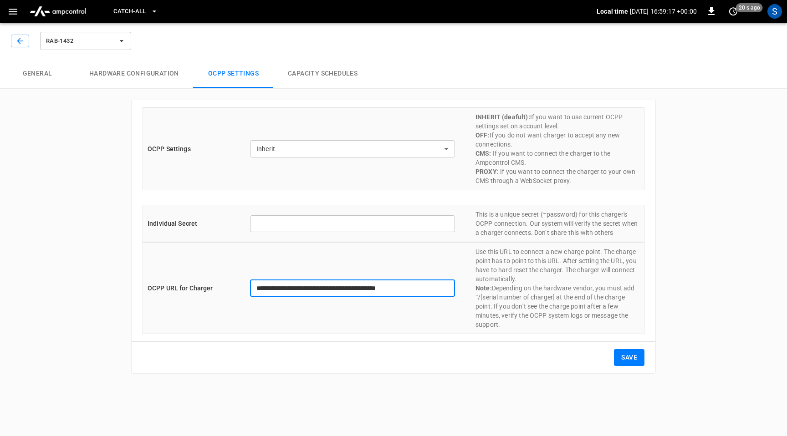
click at [302, 286] on input "**********" at bounding box center [352, 288] width 205 height 17
click at [134, 62] on button "Hardware configuration" at bounding box center [134, 73] width 119 height 29
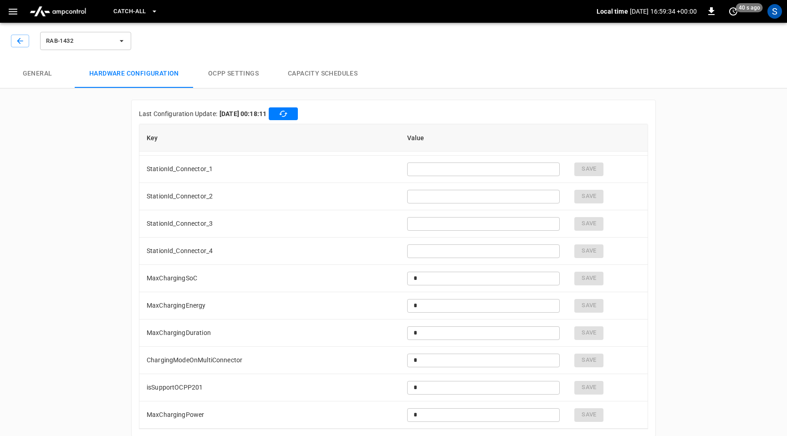
scroll to position [1118, 0]
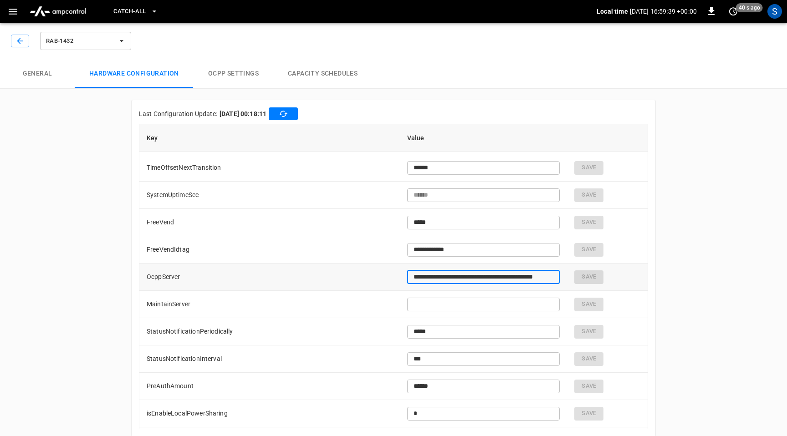
click at [493, 276] on input "**********" at bounding box center [483, 277] width 153 height 17
click at [450, 274] on input "**********" at bounding box center [483, 277] width 153 height 17
paste input "text"
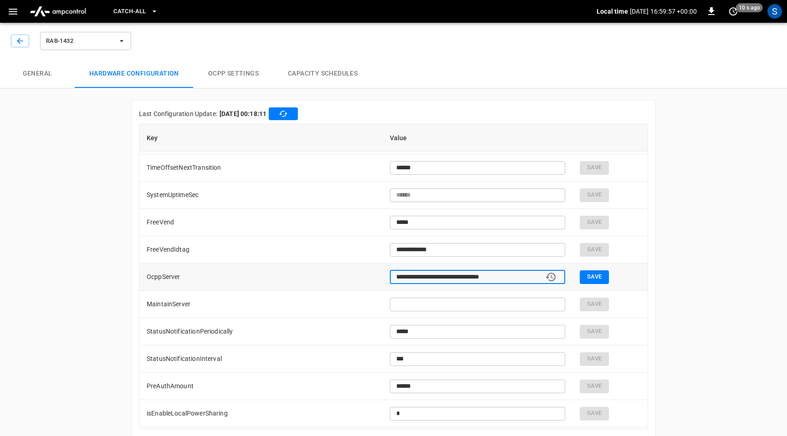
type input "**********"
click at [597, 275] on button "Save" at bounding box center [594, 278] width 29 height 14
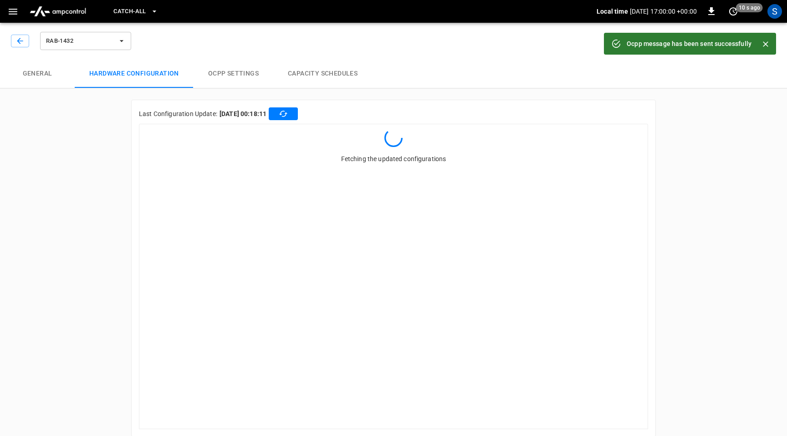
click at [9, 13] on icon "button" at bounding box center [13, 12] width 9 height 6
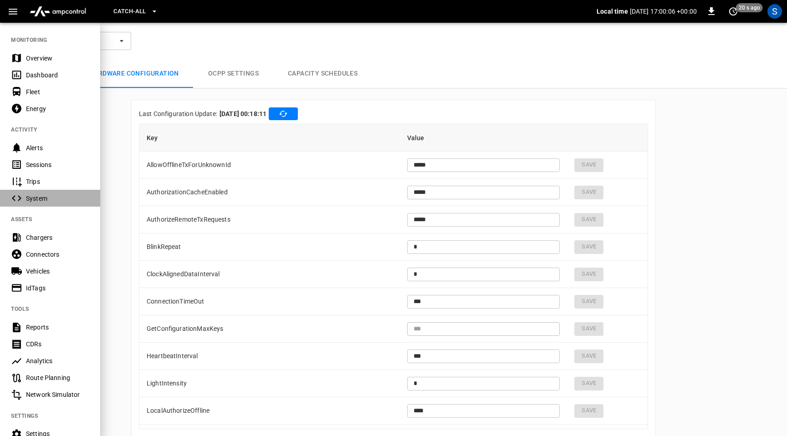
click at [38, 203] on div "System" at bounding box center [57, 198] width 63 height 9
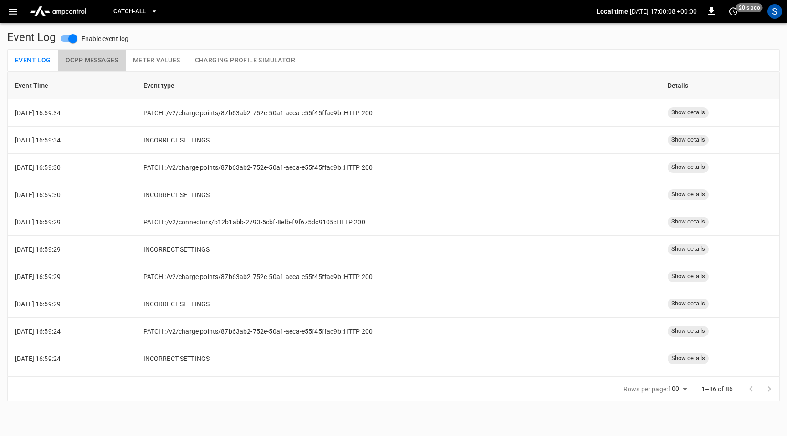
click at [106, 58] on button "OCPP Messages" at bounding box center [91, 61] width 67 height 22
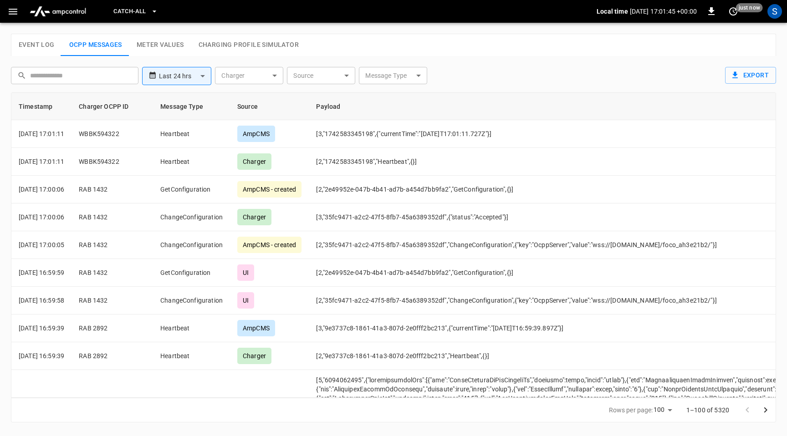
click at [13, 15] on icon "button" at bounding box center [12, 11] width 11 height 11
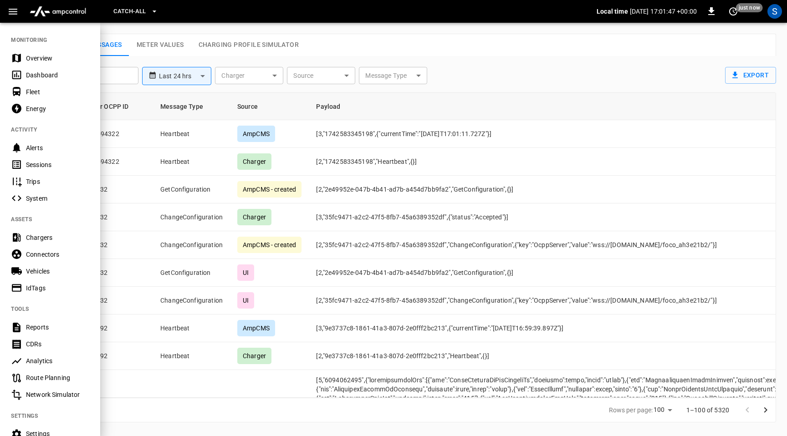
click at [41, 238] on div "Chargers" at bounding box center [57, 237] width 63 height 9
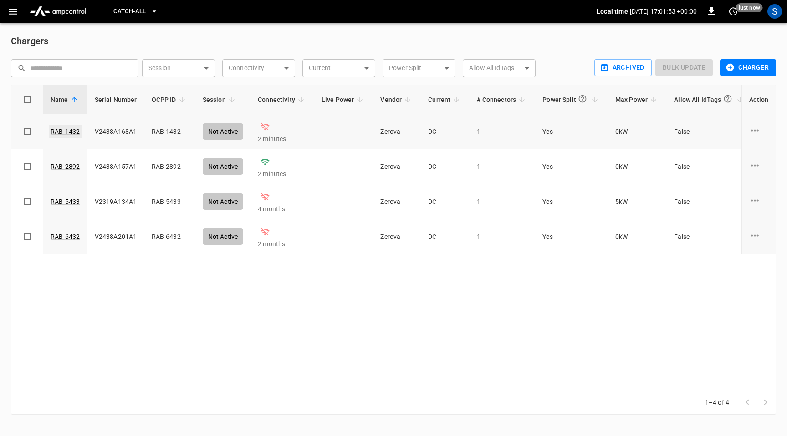
click at [70, 132] on link "RAB-1432" at bounding box center [65, 131] width 33 height 13
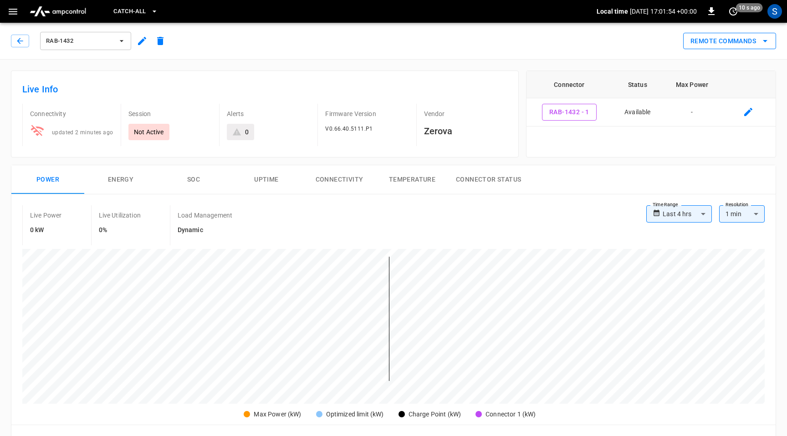
click at [737, 42] on button "Remote Commands" at bounding box center [729, 41] width 93 height 17
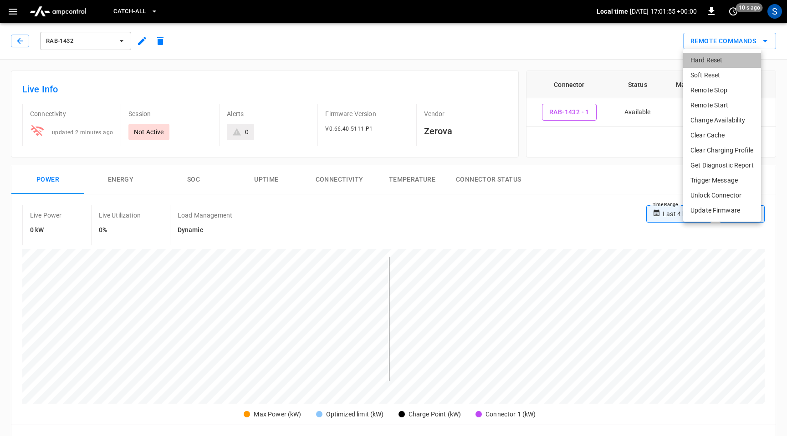
click at [713, 59] on li "Hard Reset" at bounding box center [722, 60] width 78 height 15
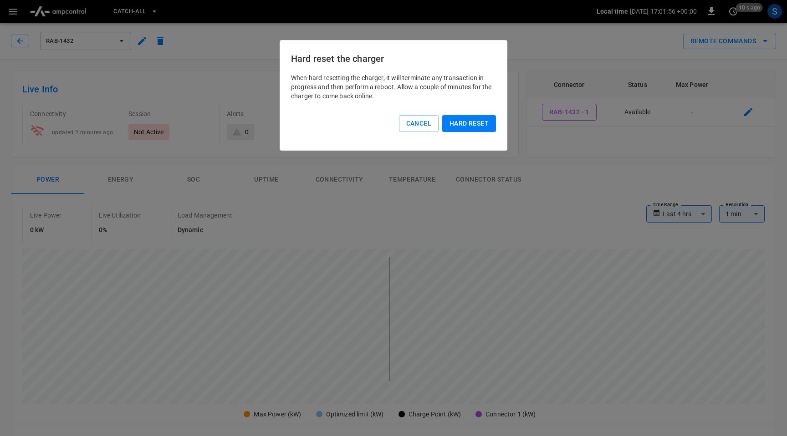
click at [477, 124] on button "Hard reset" at bounding box center [469, 123] width 54 height 17
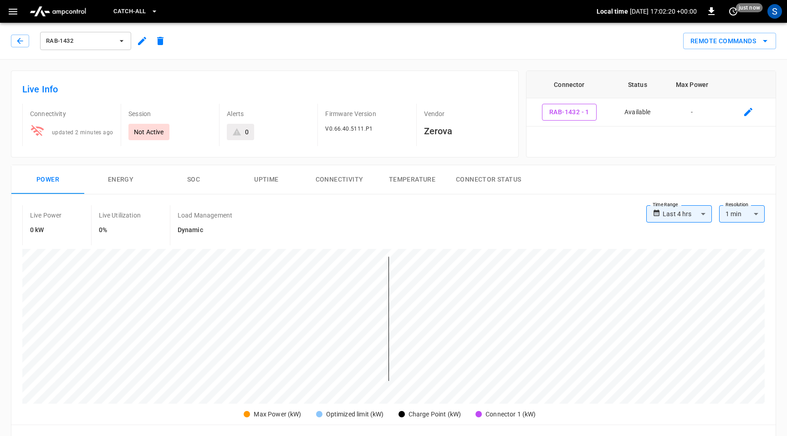
click at [13, 15] on icon "button" at bounding box center [12, 11] width 11 height 11
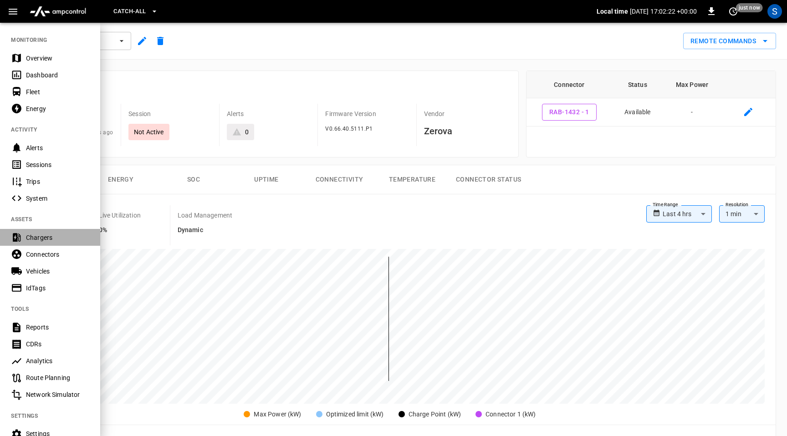
click at [50, 240] on div "Chargers" at bounding box center [57, 237] width 63 height 9
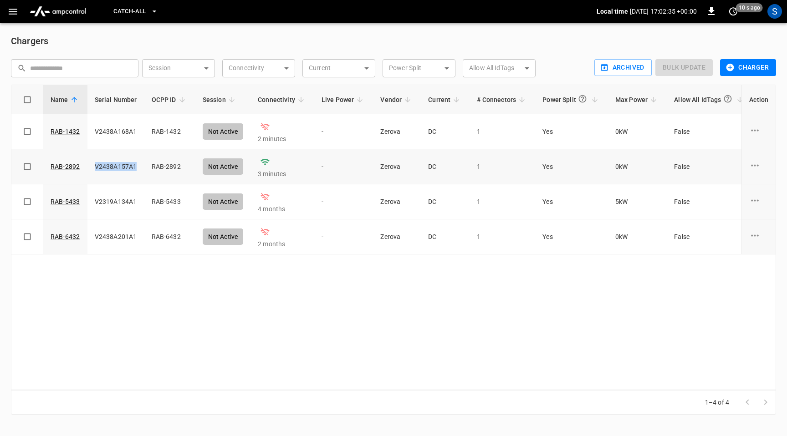
drag, startPoint x: 137, startPoint y: 166, endPoint x: 94, endPoint y: 168, distance: 42.4
click at [94, 168] on td "V2438A157A1" at bounding box center [115, 166] width 57 height 35
copy td "V2438A157A1"
drag, startPoint x: 179, startPoint y: 166, endPoint x: 164, endPoint y: 167, distance: 15.0
click at [164, 167] on td "RAB-2892" at bounding box center [169, 166] width 51 height 35
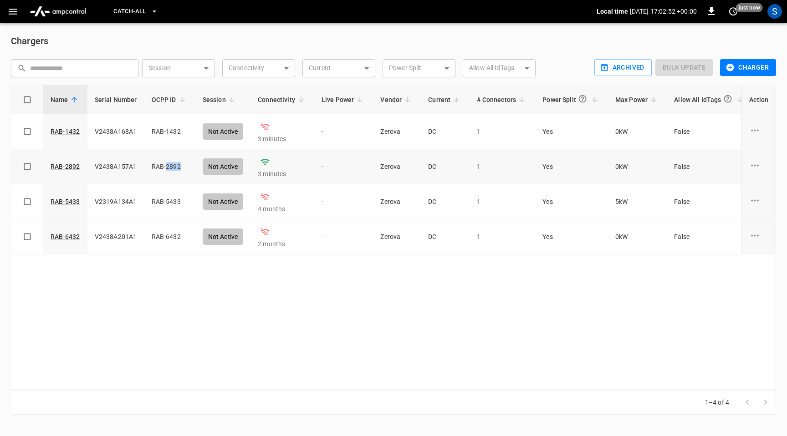
copy td "2892"
click at [15, 14] on icon "button" at bounding box center [13, 12] width 9 height 6
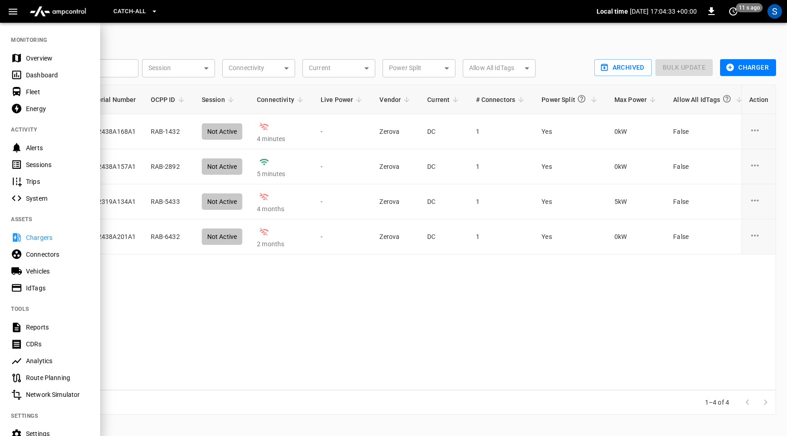
click at [37, 197] on div "System" at bounding box center [57, 198] width 63 height 9
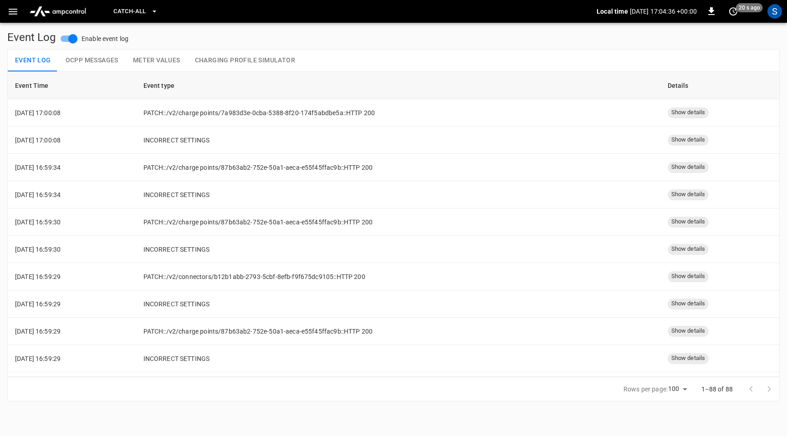
click at [101, 61] on button "OCPP Messages" at bounding box center [91, 61] width 67 height 22
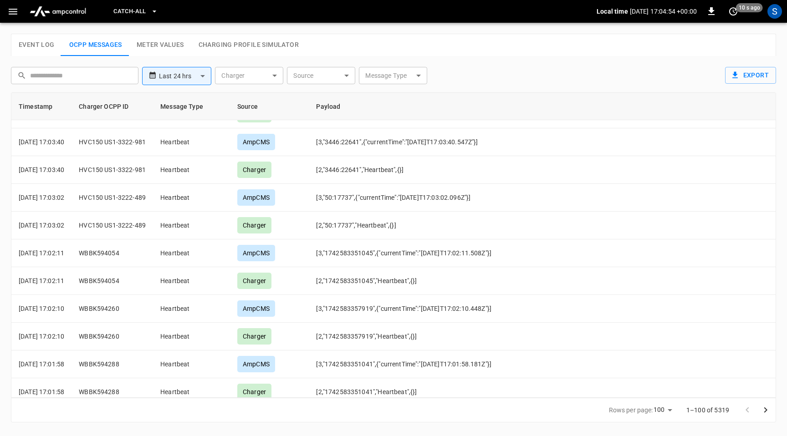
scroll to position [33, 0]
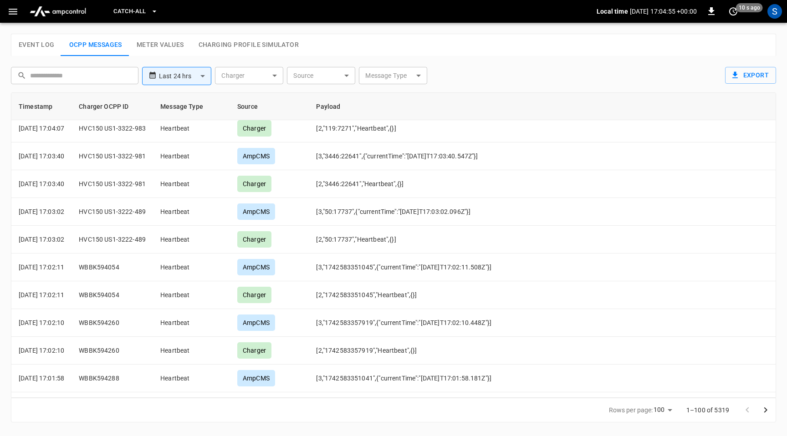
click at [9, 13] on icon "button" at bounding box center [12, 11] width 11 height 11
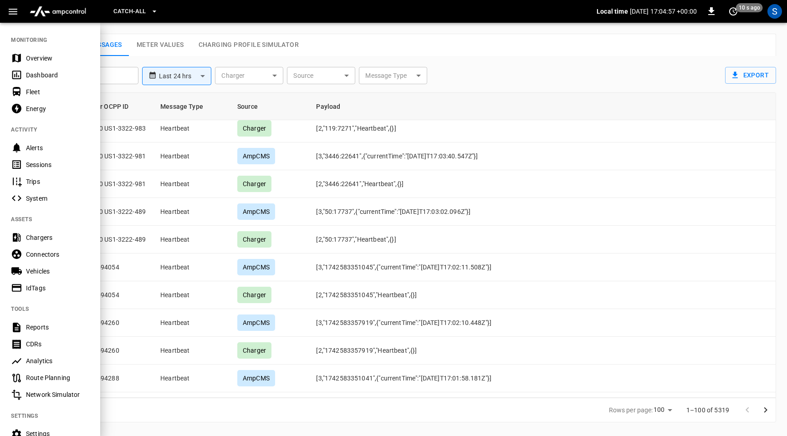
click at [40, 230] on div "Chargers" at bounding box center [50, 237] width 100 height 17
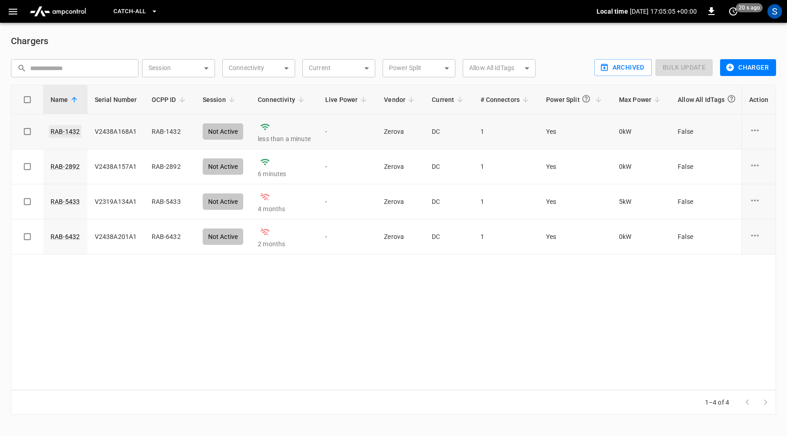
click at [67, 132] on link "RAB-1432" at bounding box center [65, 131] width 33 height 13
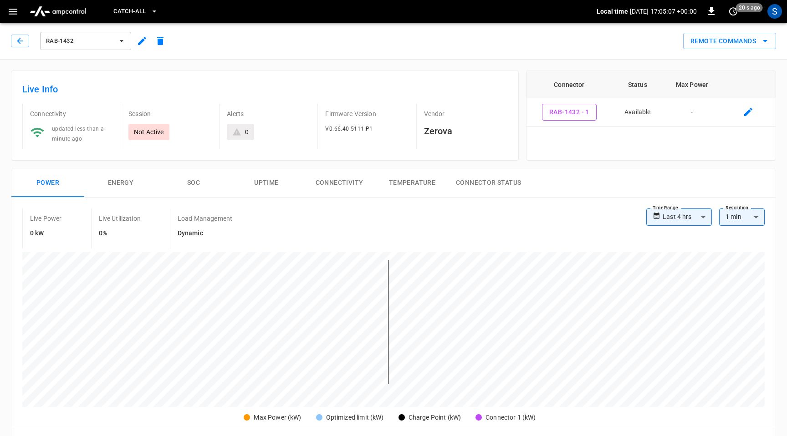
click at [135, 37] on button "button" at bounding box center [142, 41] width 18 height 16
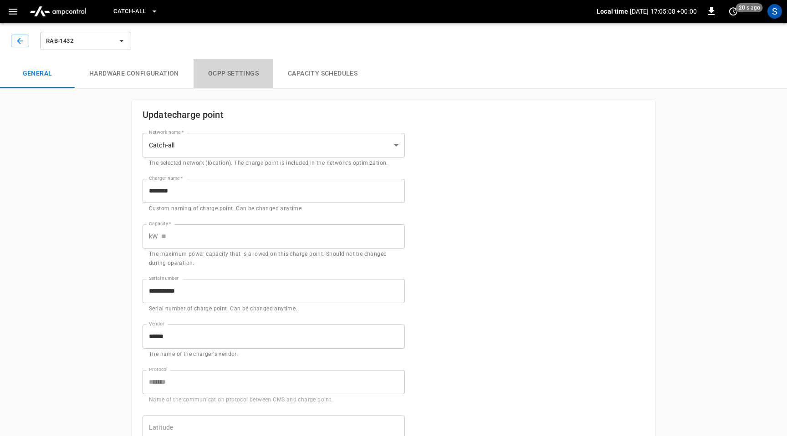
click at [235, 73] on button "OCPP settings" at bounding box center [234, 73] width 80 height 29
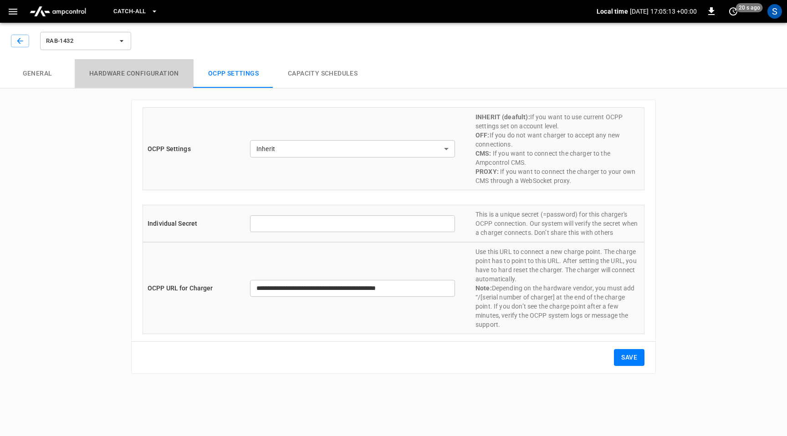
click at [142, 73] on button "Hardware configuration" at bounding box center [134, 73] width 119 height 29
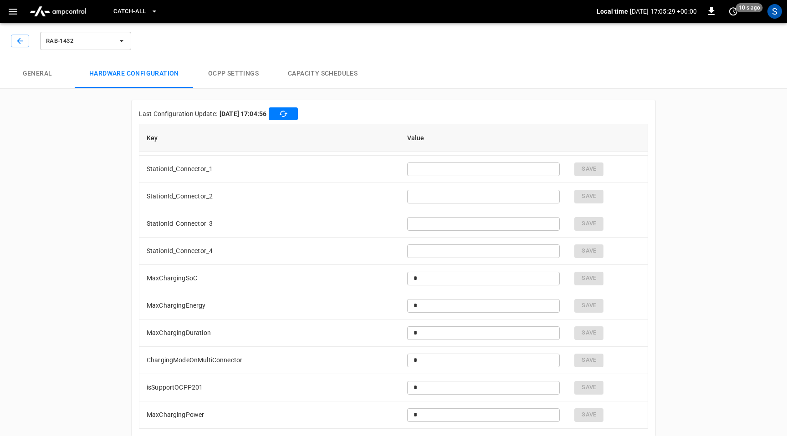
scroll to position [790, 0]
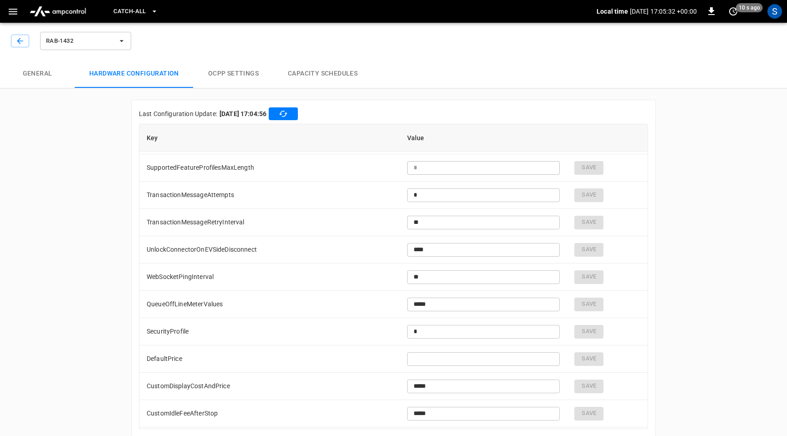
click at [43, 73] on button "General" at bounding box center [37, 73] width 75 height 29
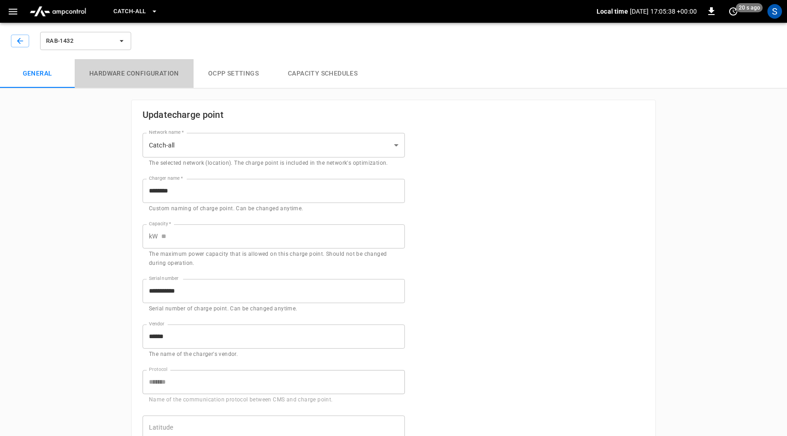
click at [126, 75] on button "Hardware configuration" at bounding box center [134, 73] width 119 height 29
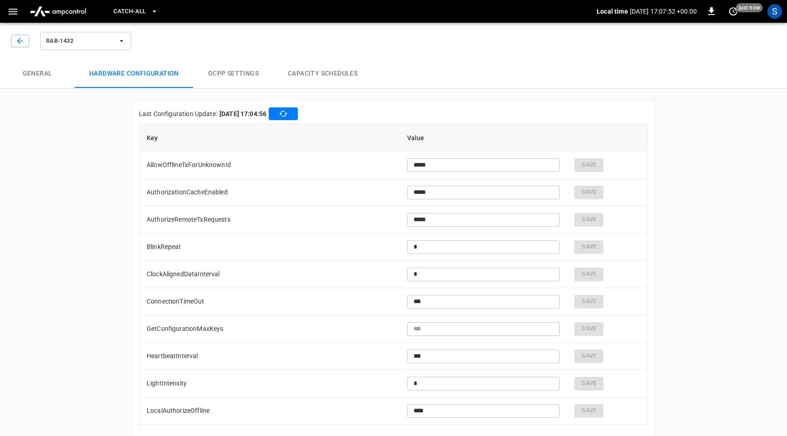
click at [232, 75] on button "OCPP settings" at bounding box center [234, 73] width 80 height 29
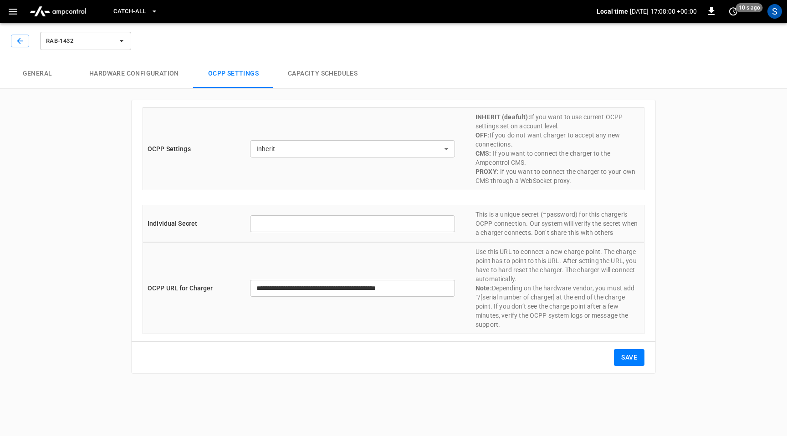
click at [147, 78] on button "Hardware configuration" at bounding box center [134, 73] width 119 height 29
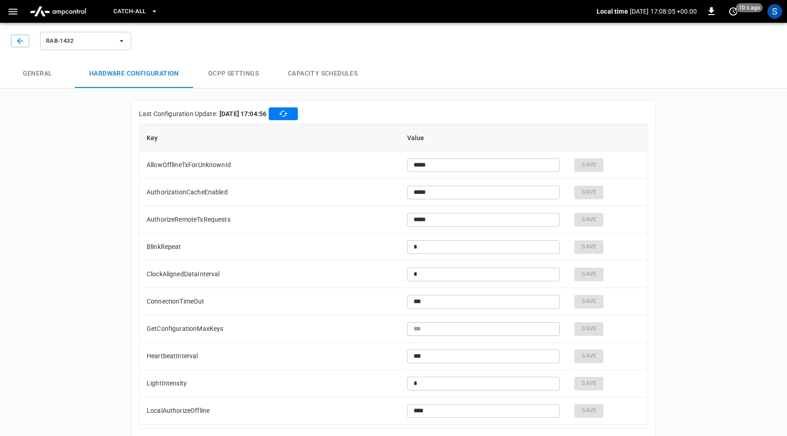
click at [677, 189] on div "**********" at bounding box center [393, 233] width 787 height 429
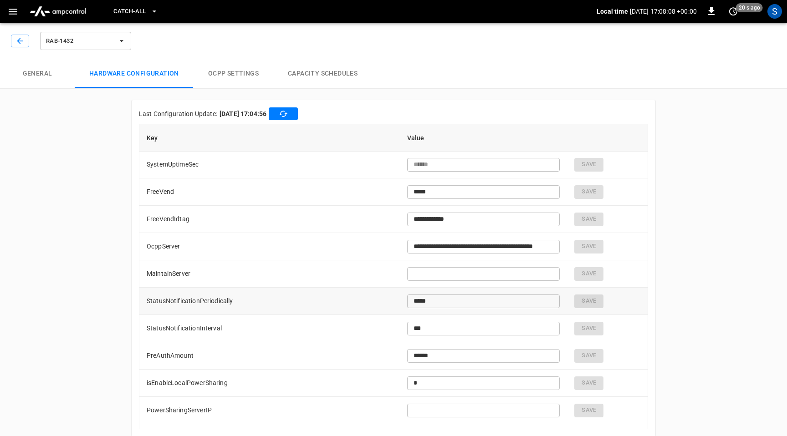
scroll to position [1149, 0]
click at [14, 16] on icon "button" at bounding box center [12, 11] width 11 height 11
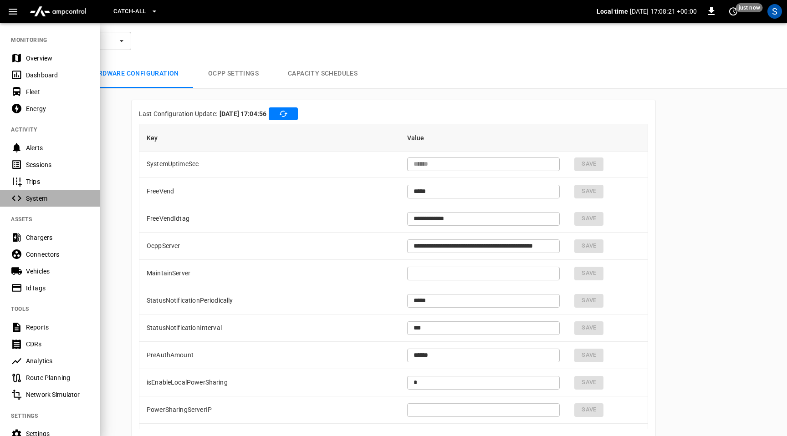
click at [40, 193] on div "System" at bounding box center [50, 198] width 100 height 17
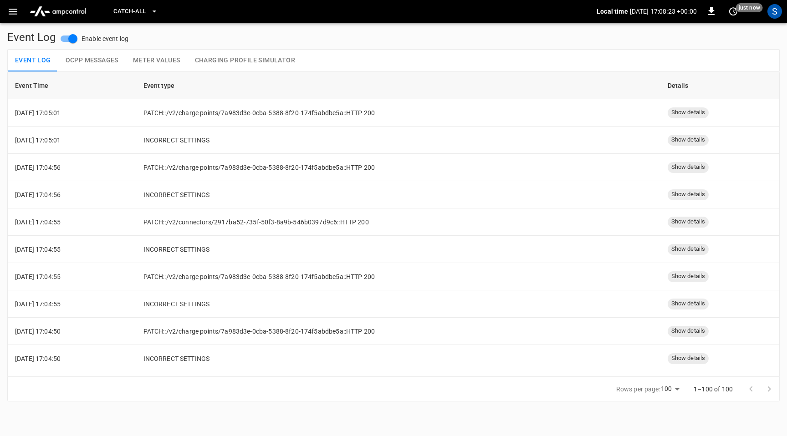
click at [168, 63] on button "Meter Values" at bounding box center [157, 61] width 62 height 22
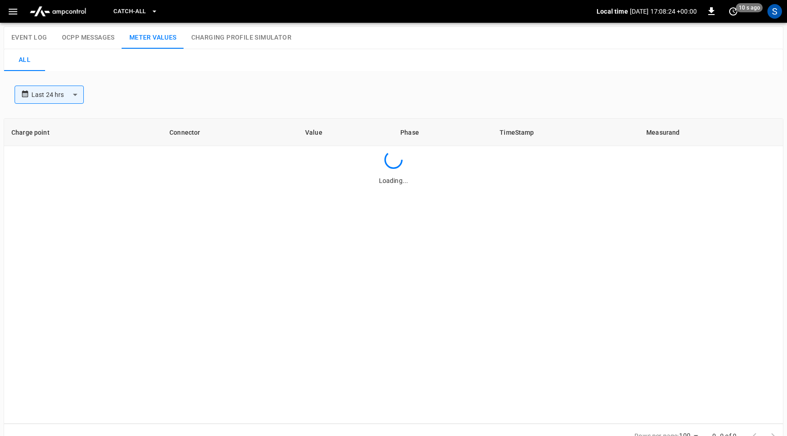
click at [88, 29] on button "OCPP Messages" at bounding box center [88, 38] width 67 height 22
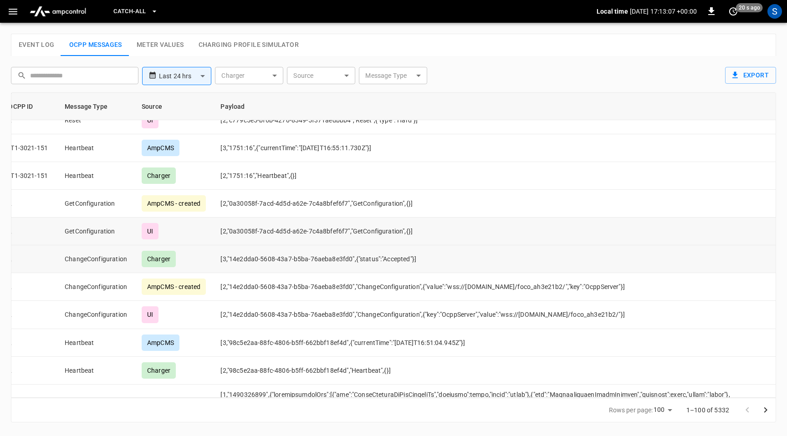
scroll to position [2347, 96]
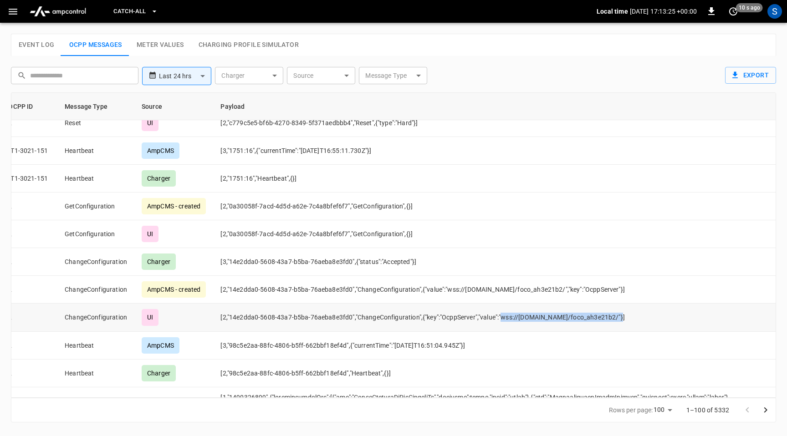
drag, startPoint x: 628, startPoint y: 318, endPoint x: 512, endPoint y: 319, distance: 115.2
click at [512, 319] on td "[2,"14e2dda0-5608-43a7-b5ba-76aeba8e3fd0","ChangeConfiguration",{"key":"OcppSer…" at bounding box center [491, 318] width 556 height 28
copy td "wss://[DOMAIN_NAME]/foco_ah3e21b2/"
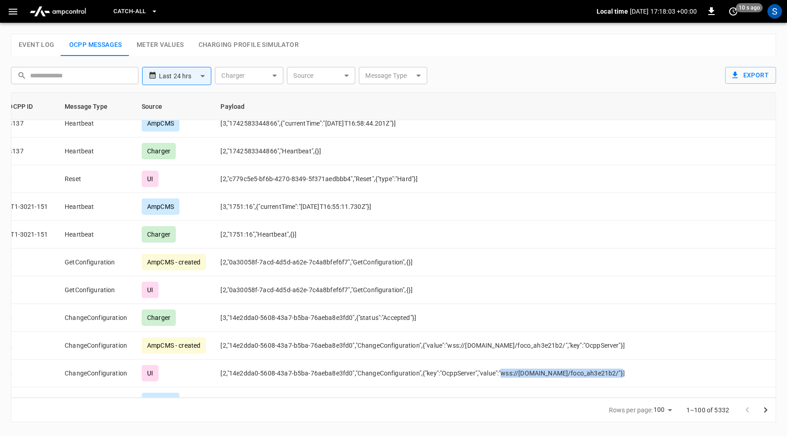
scroll to position [2847, 96]
